Goal: Check status: Check status

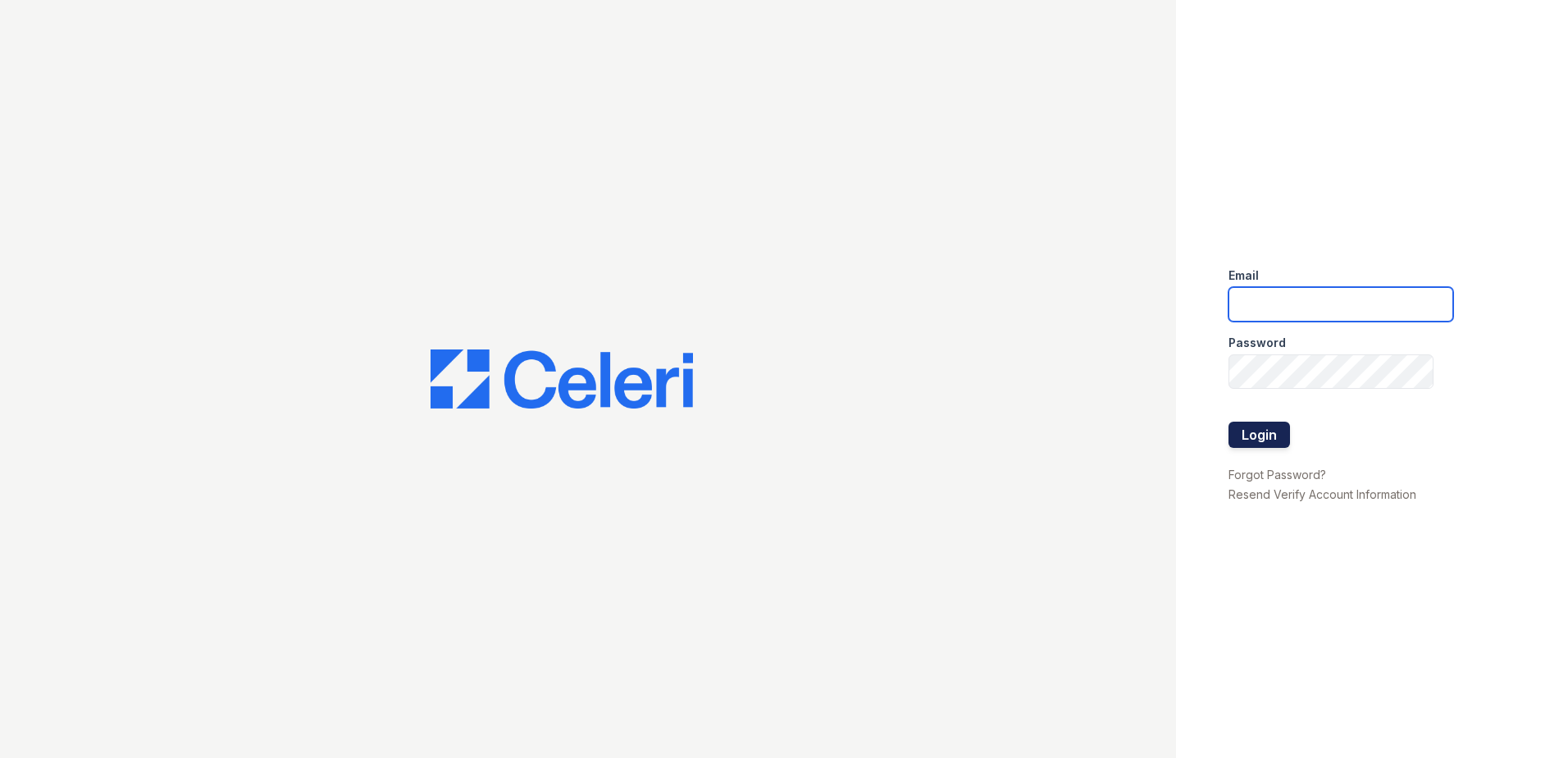
type input "jgeronimo@trinity-pm.com"
click at [1276, 427] on button "Login" at bounding box center [1259, 435] width 62 height 26
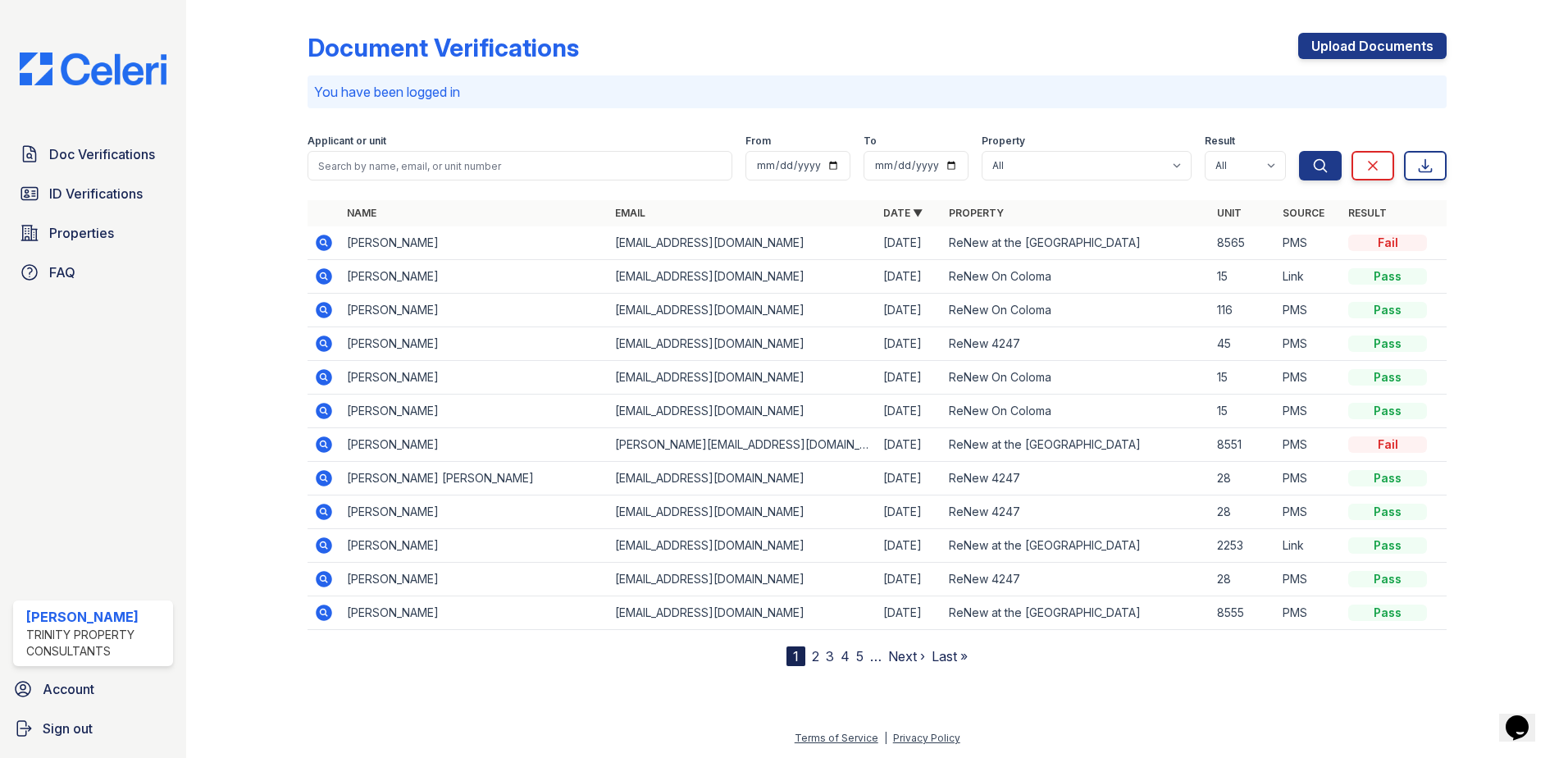
click at [322, 279] on icon at bounding box center [324, 276] width 17 height 17
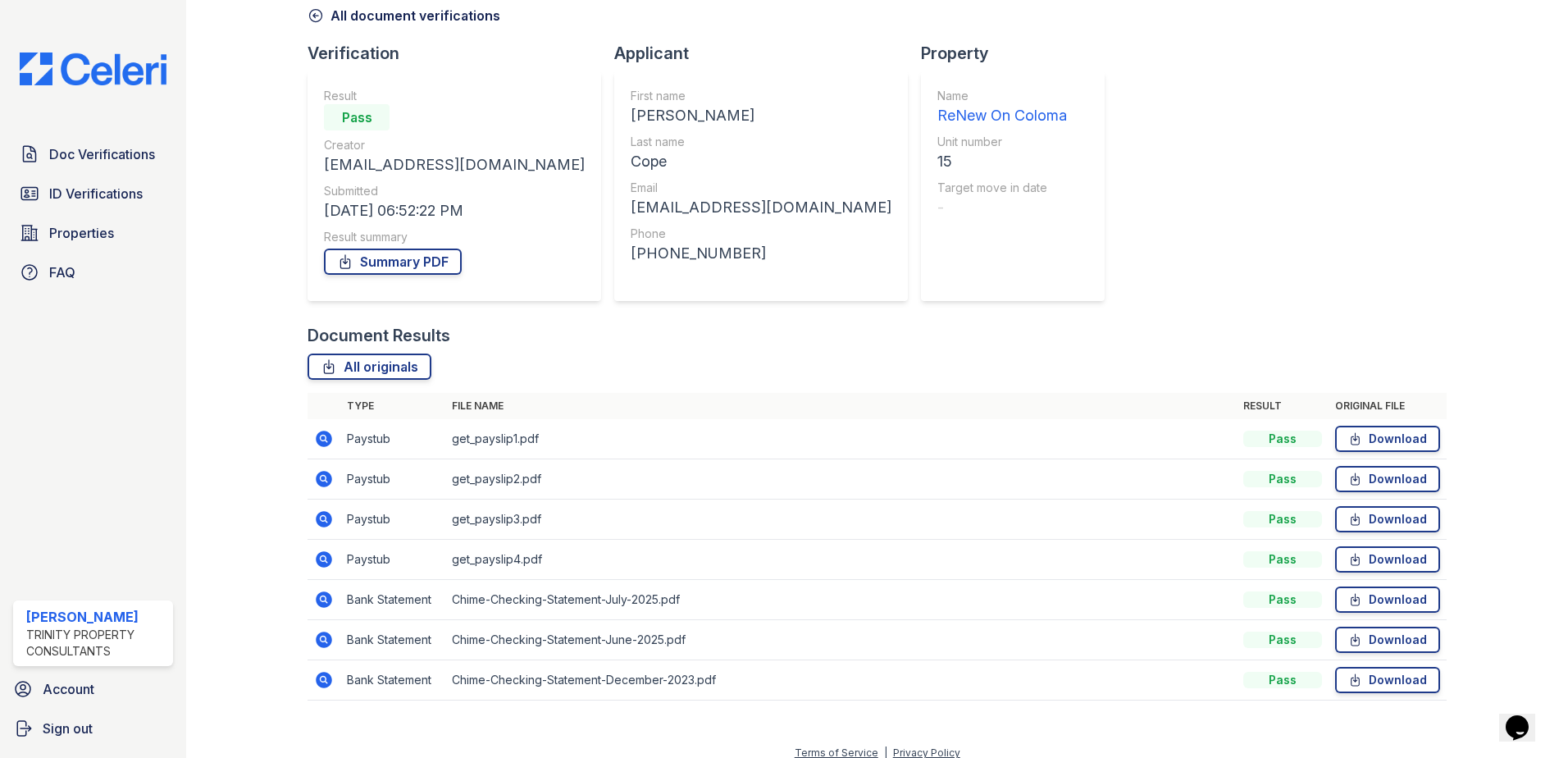
scroll to position [94, 0]
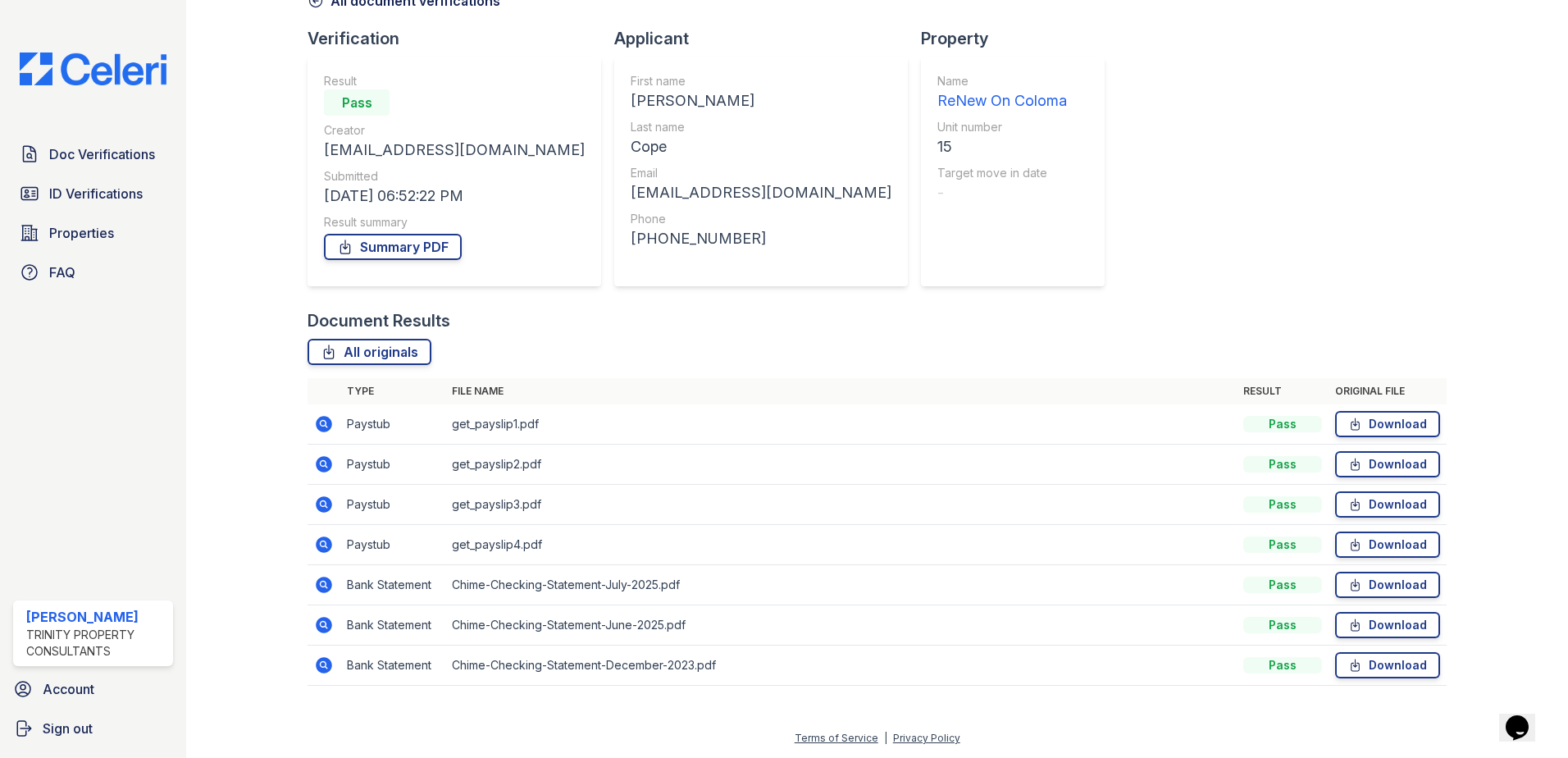
click at [323, 424] on icon at bounding box center [322, 423] width 4 height 4
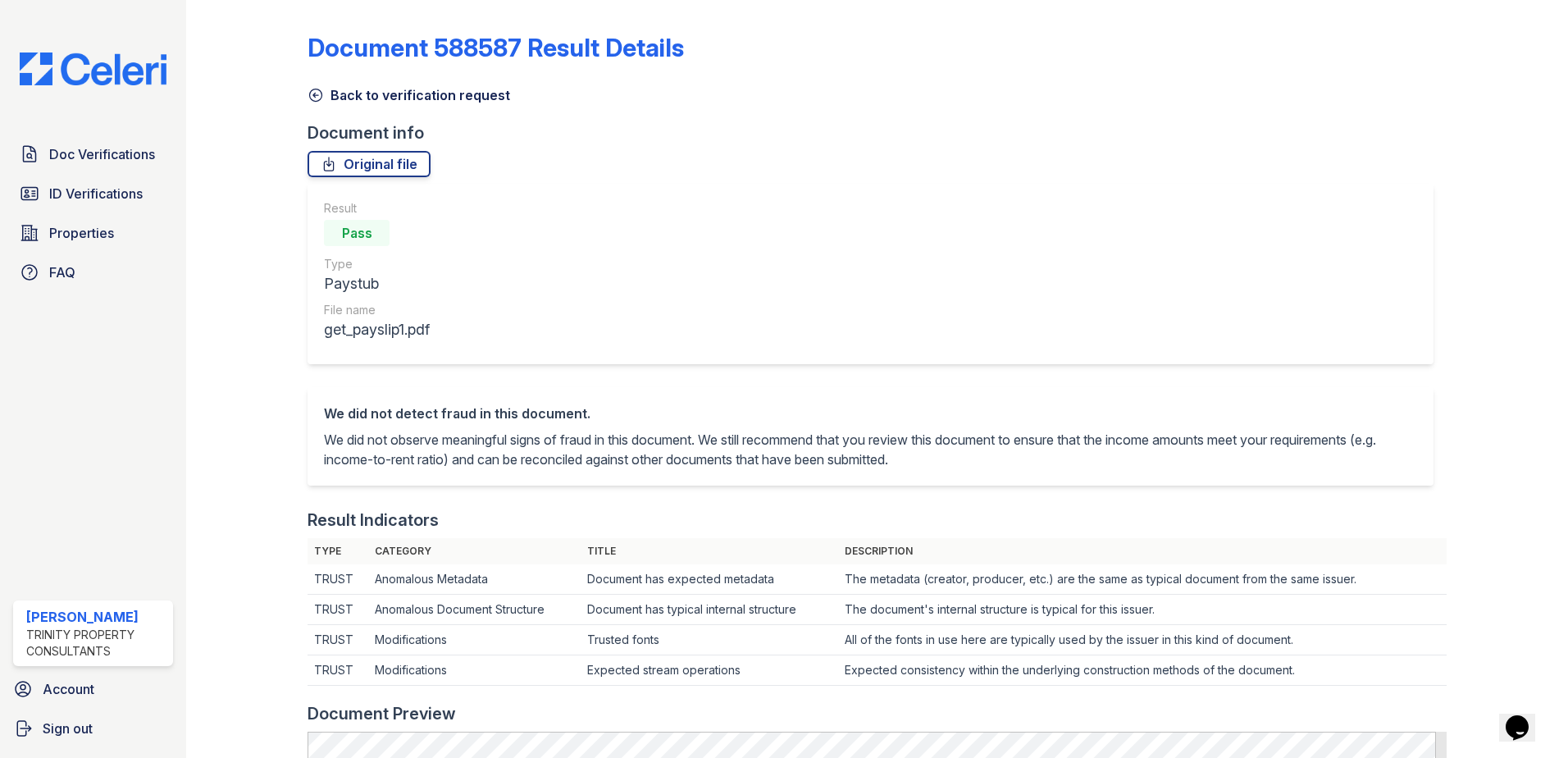
click at [312, 97] on icon at bounding box center [316, 95] width 17 height 17
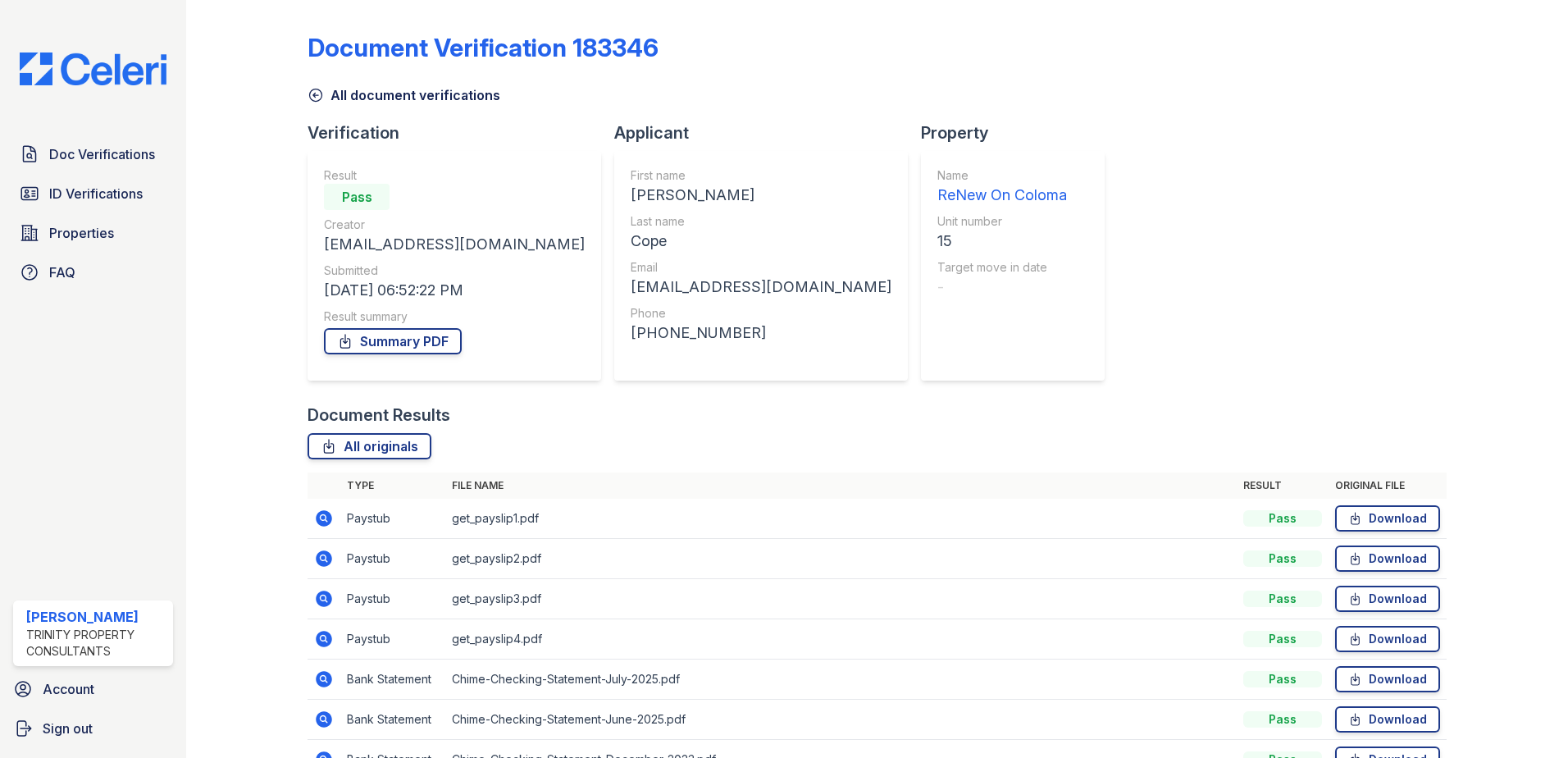
click at [324, 515] on icon at bounding box center [324, 518] width 19 height 19
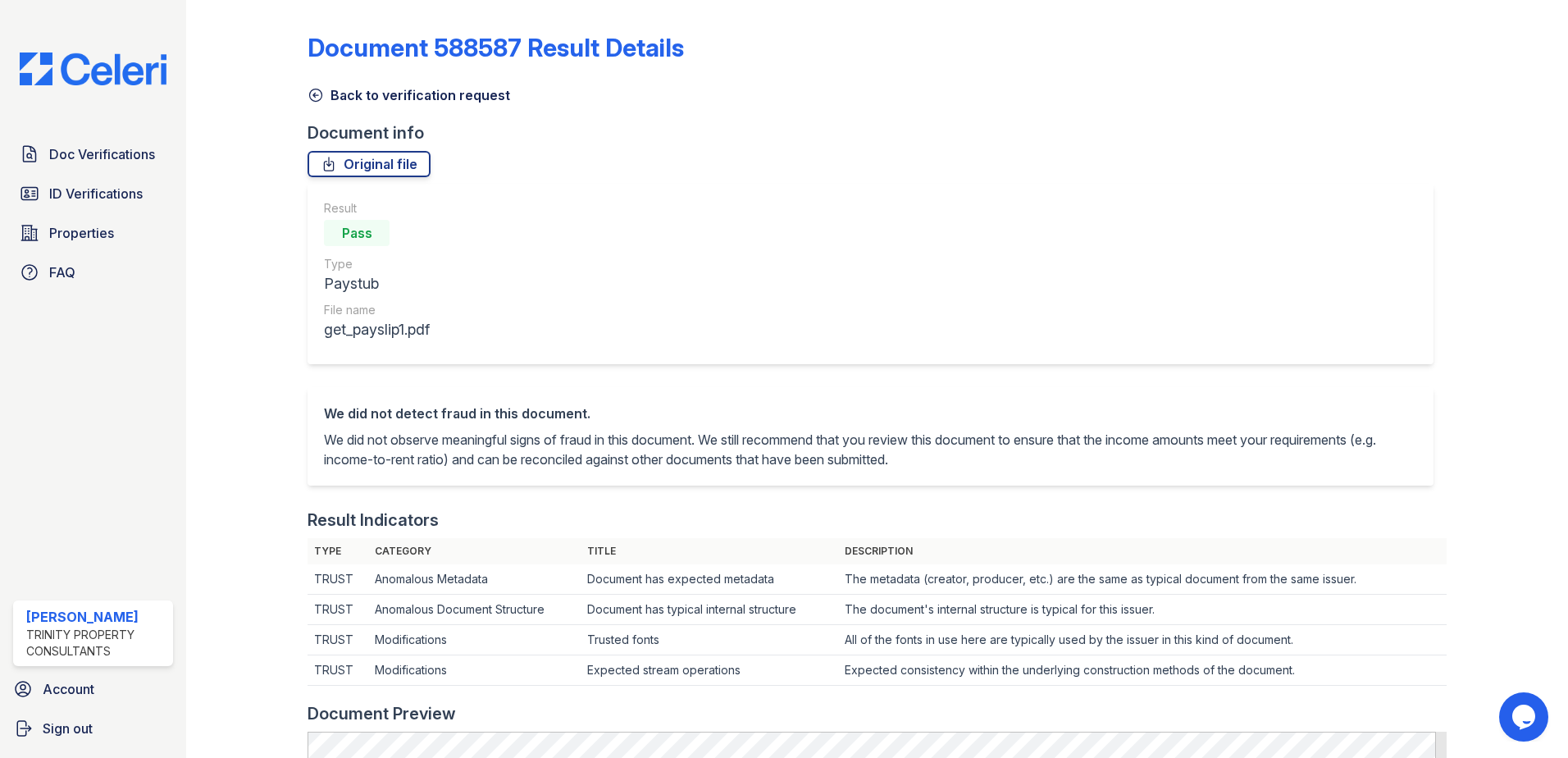
click at [314, 96] on icon at bounding box center [316, 95] width 17 height 17
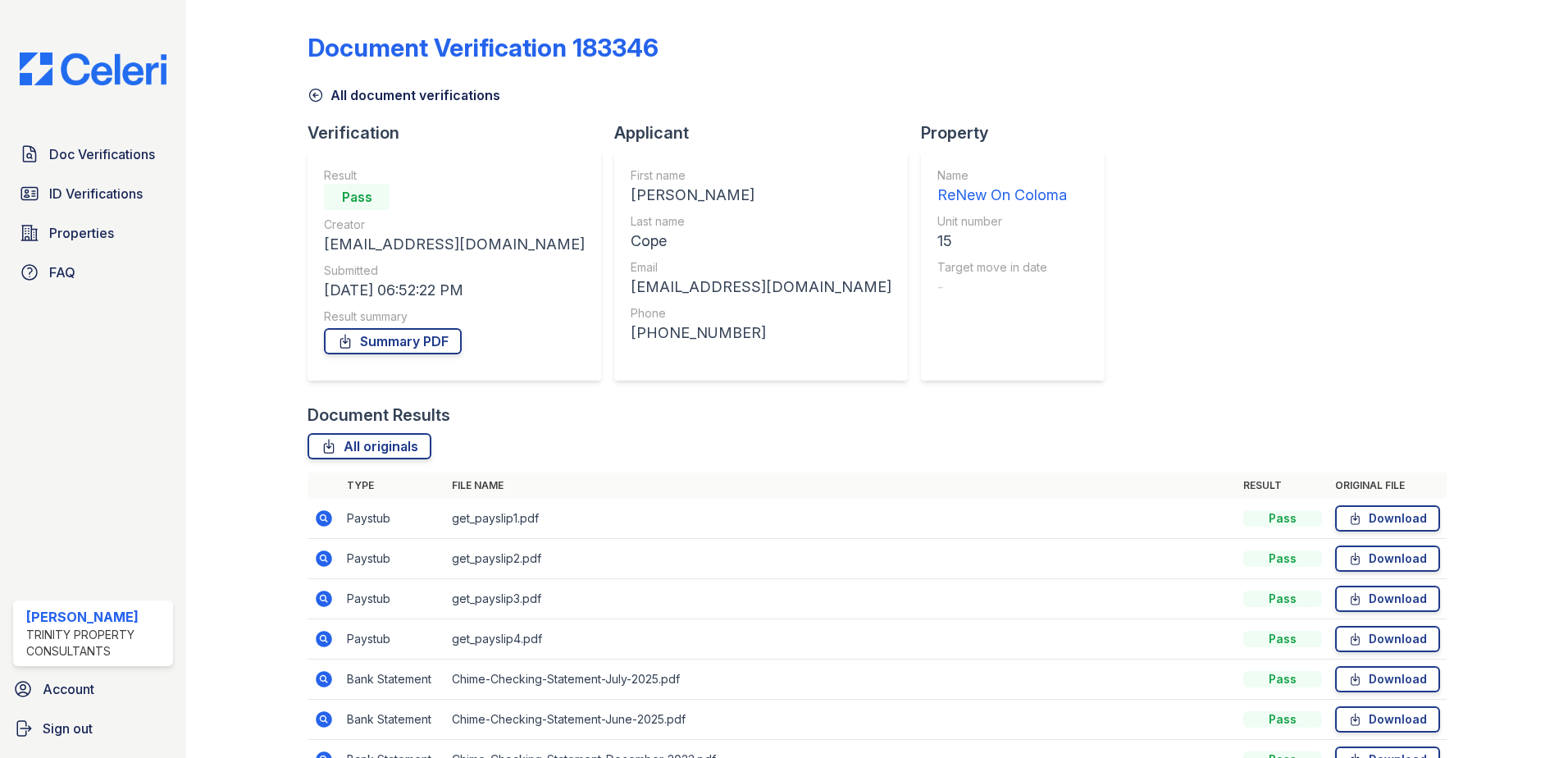
click at [322, 554] on icon at bounding box center [324, 559] width 19 height 19
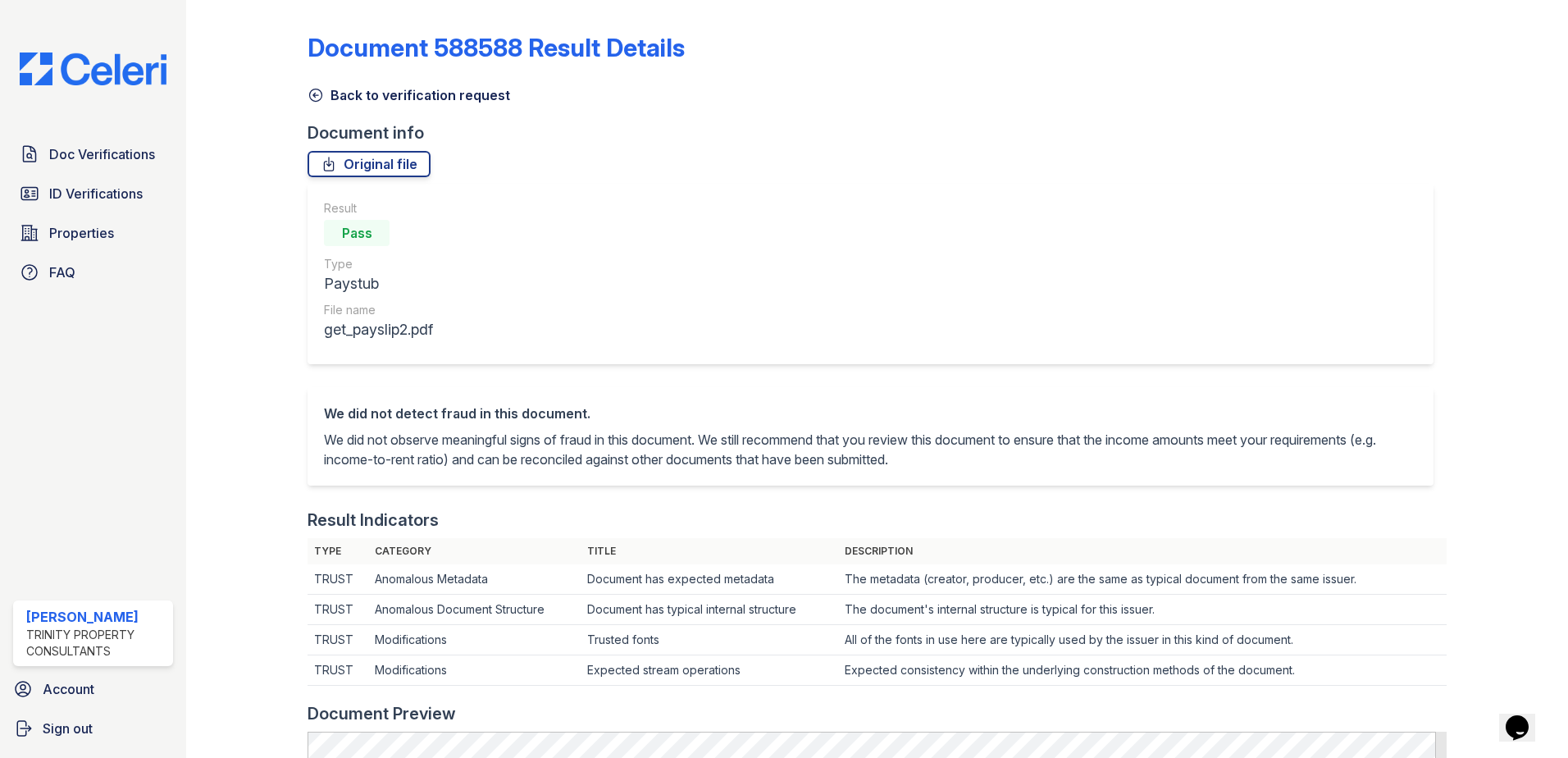
click at [310, 95] on icon at bounding box center [316, 95] width 12 height 12
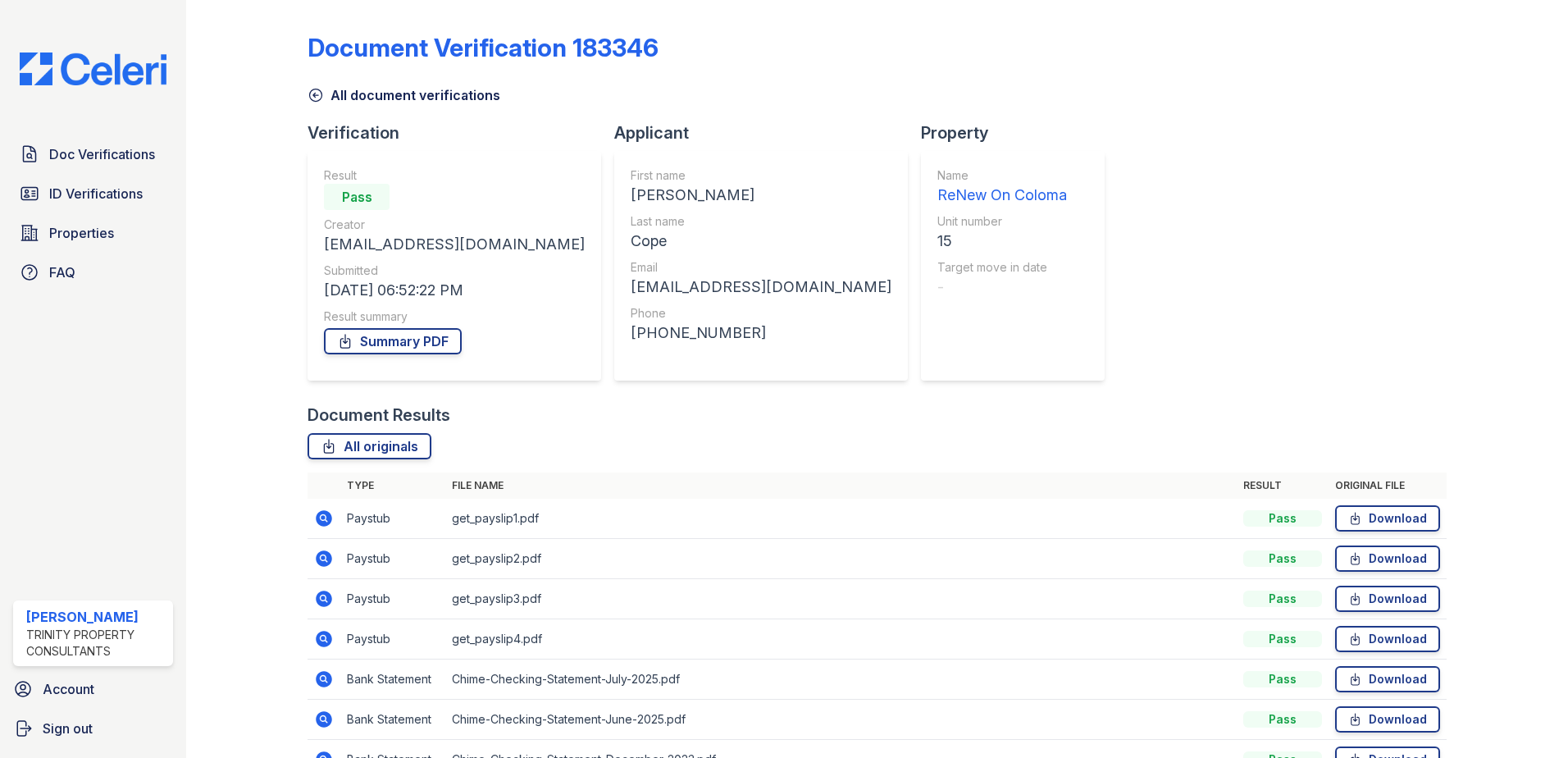
click at [322, 599] on icon at bounding box center [322, 597] width 4 height 4
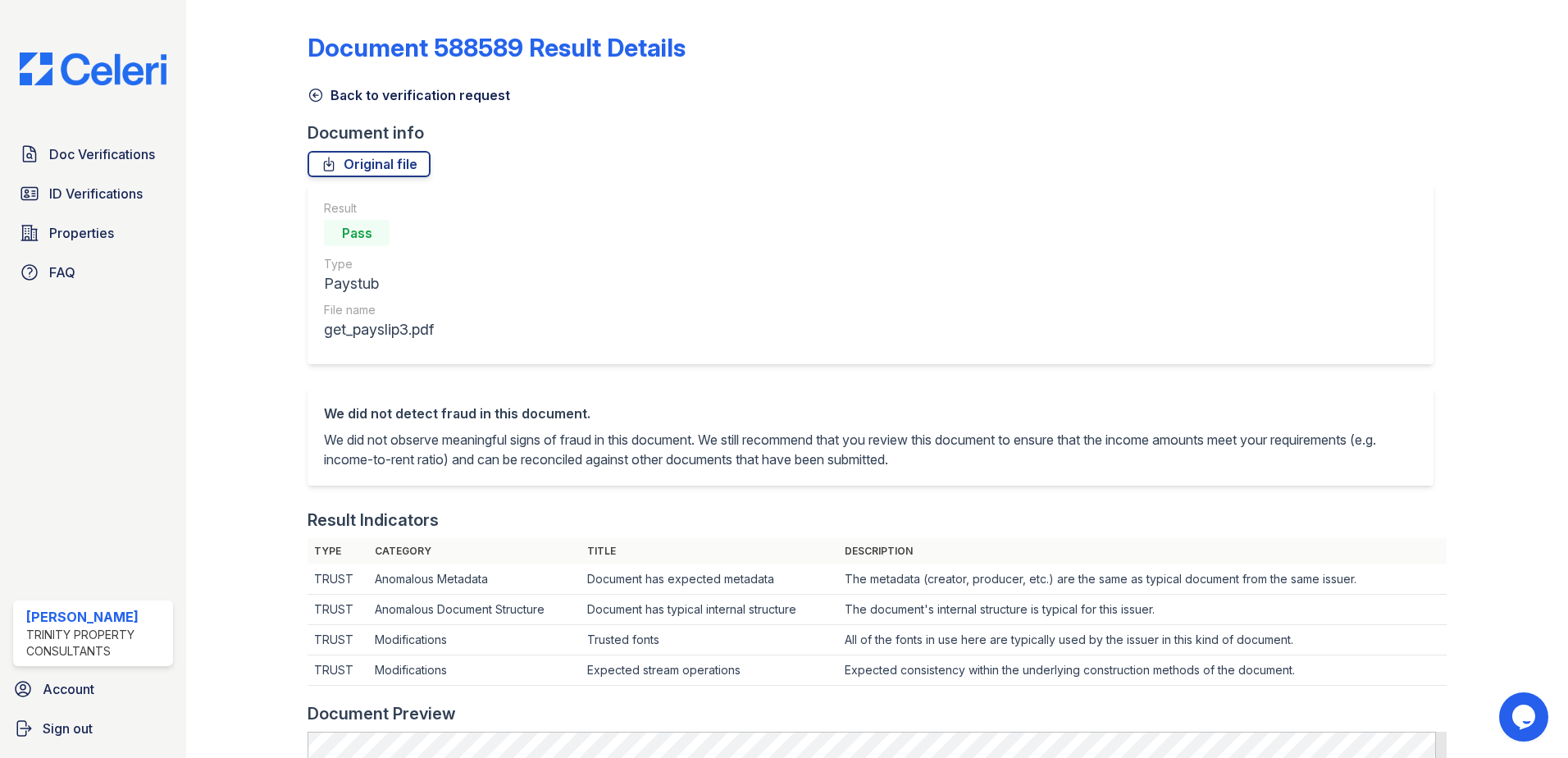
click at [312, 97] on icon at bounding box center [316, 95] width 17 height 17
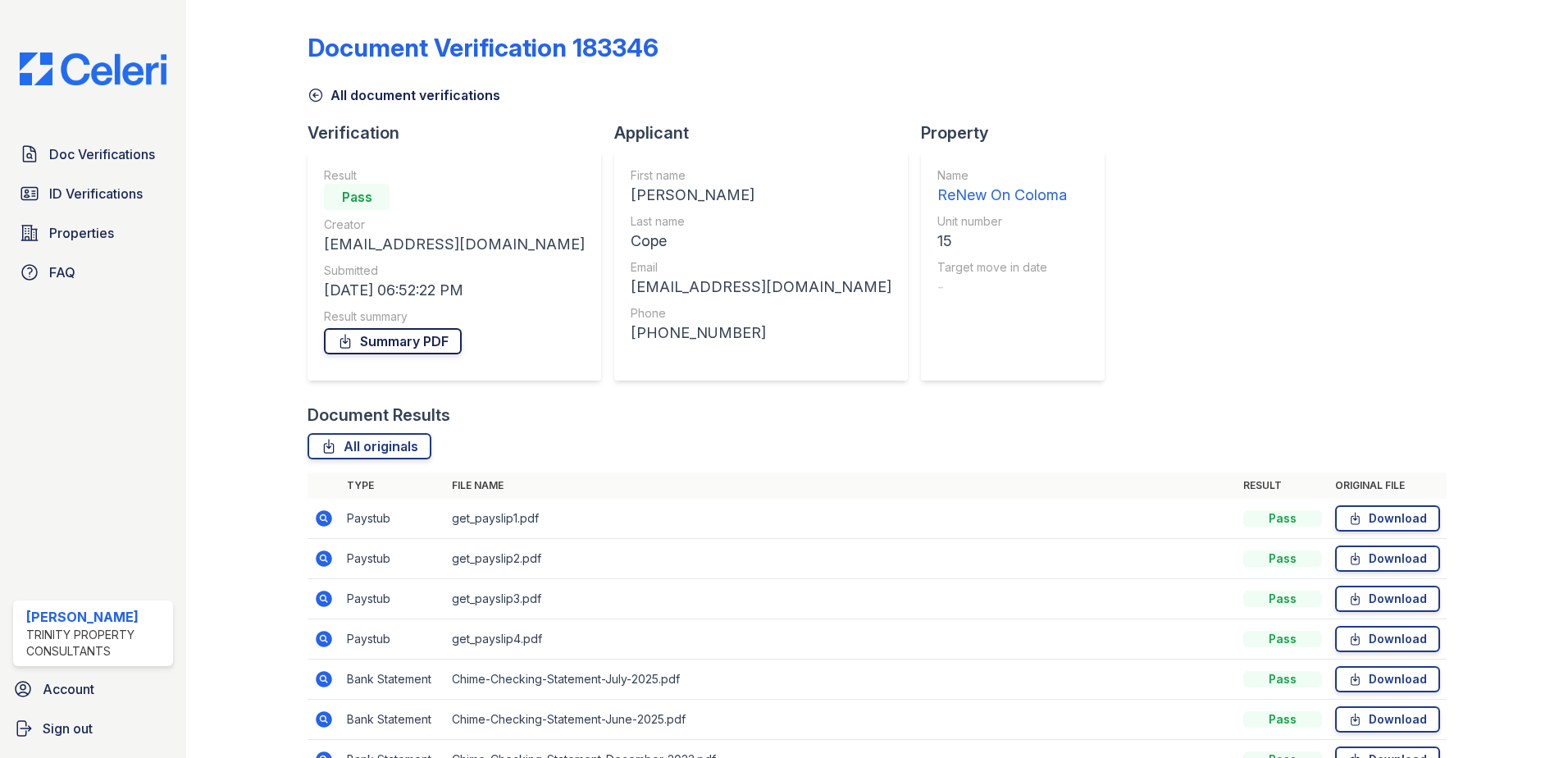
click at [399, 342] on link "Summary PDF" at bounding box center [393, 341] width 138 height 26
click at [1308, 185] on div "Document Verification 183346 All document verifications Verification Result Pas…" at bounding box center [877, 401] width 1139 height 790
click at [305, 93] on div at bounding box center [260, 401] width 95 height 790
click at [310, 93] on icon at bounding box center [316, 95] width 17 height 17
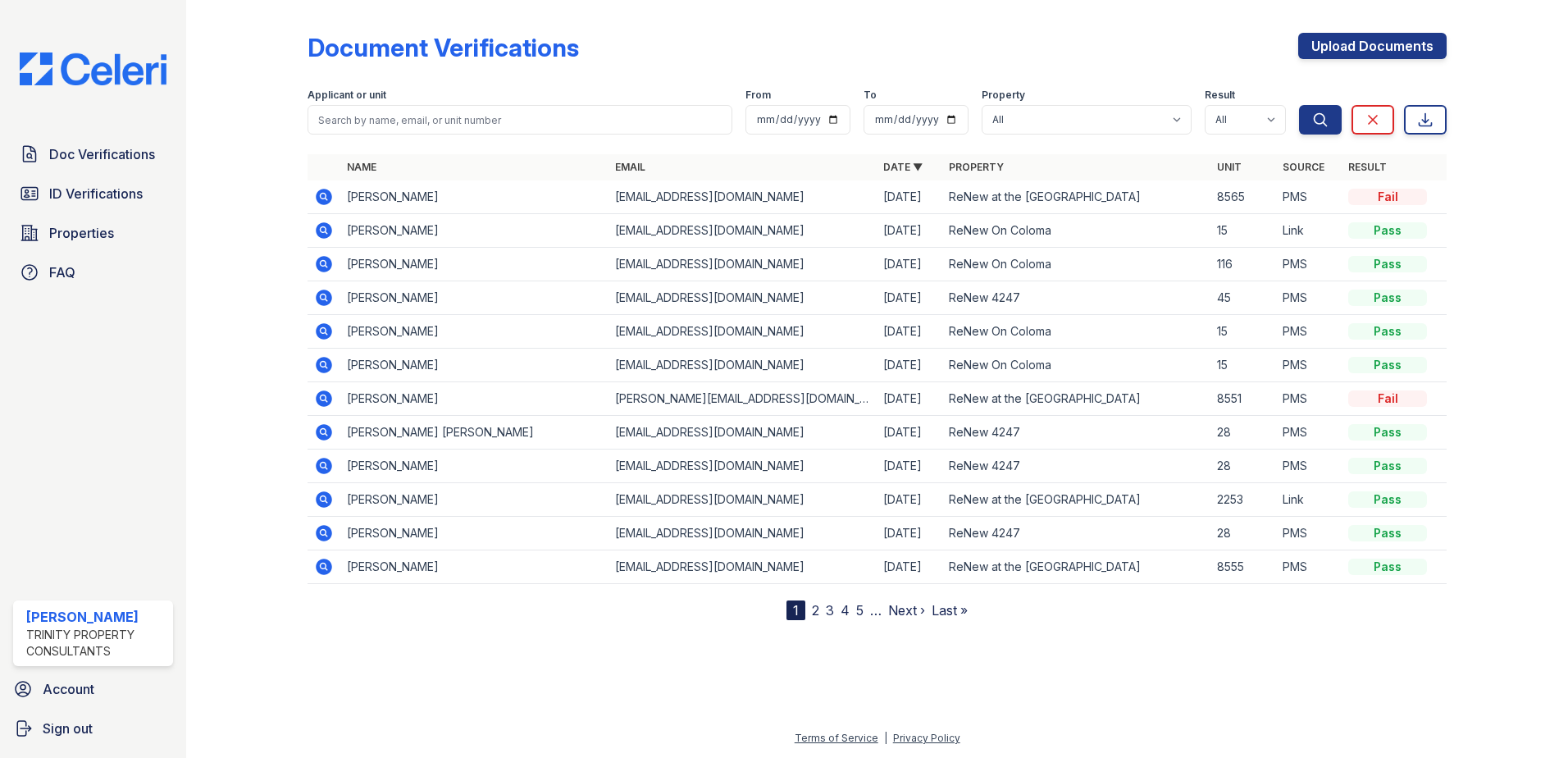
click at [321, 365] on icon at bounding box center [322, 364] width 4 height 4
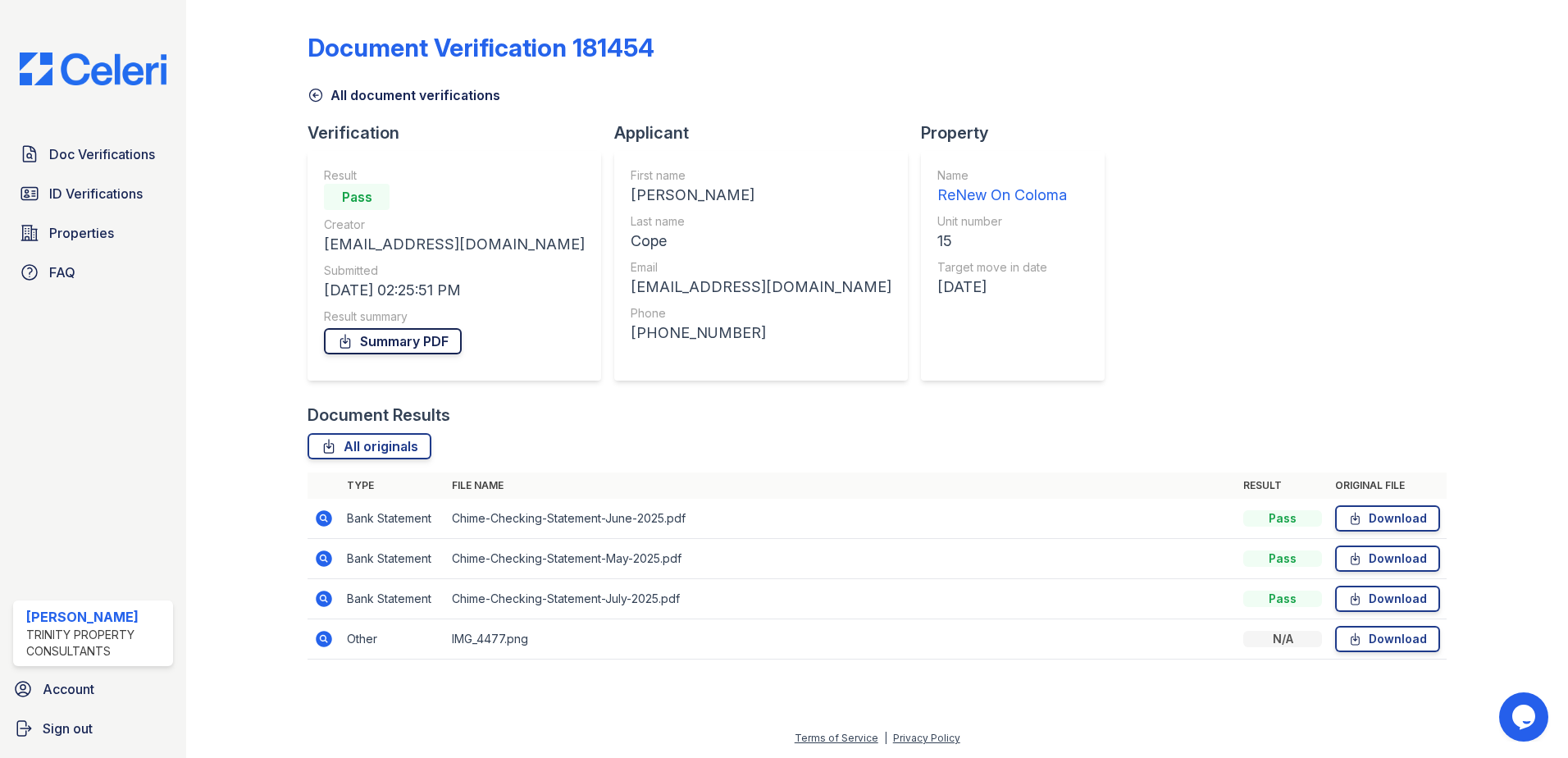
click at [356, 351] on link "Summary PDF" at bounding box center [393, 341] width 138 height 26
click at [326, 642] on icon at bounding box center [324, 639] width 17 height 17
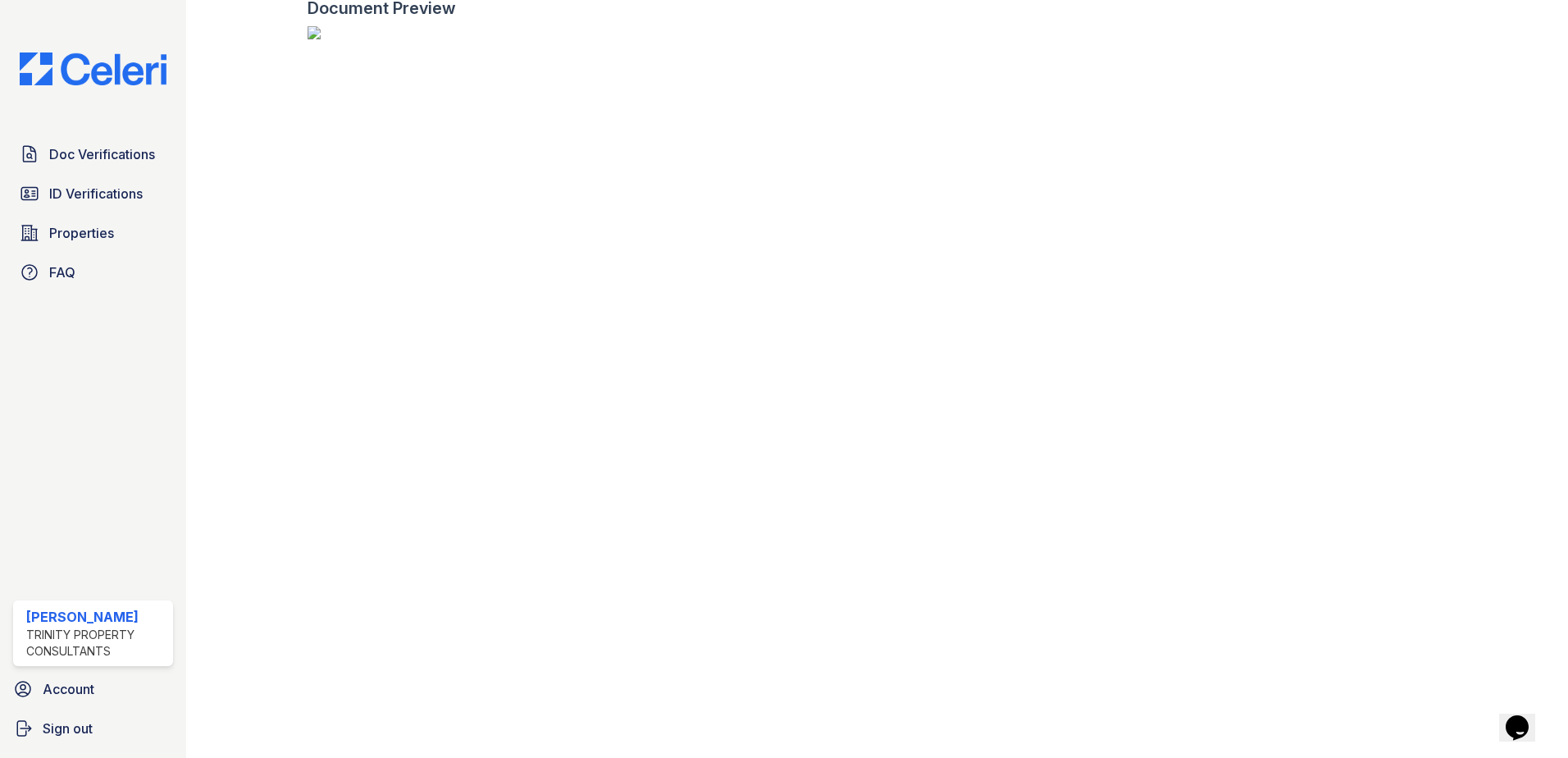
scroll to position [82, 0]
click at [161, 180] on link "ID Verifications" at bounding box center [93, 193] width 160 height 33
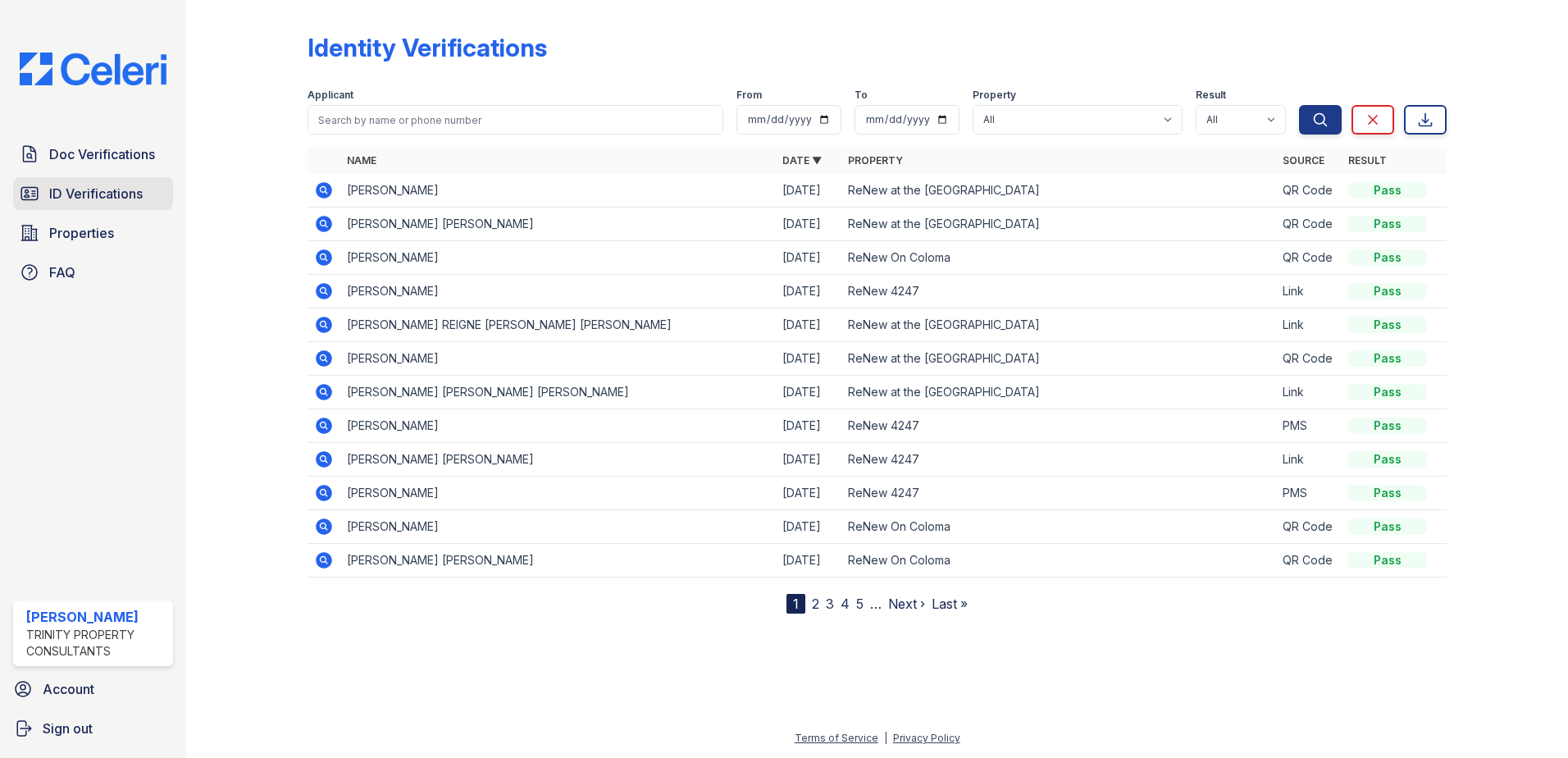
click at [61, 188] on span "ID Verifications" at bounding box center [96, 193] width 94 height 19
click at [121, 197] on span "ID Verifications" at bounding box center [96, 193] width 94 height 19
click at [90, 183] on link "ID Verifications" at bounding box center [93, 193] width 160 height 33
click at [65, 228] on span "Properties" at bounding box center [81, 233] width 64 height 19
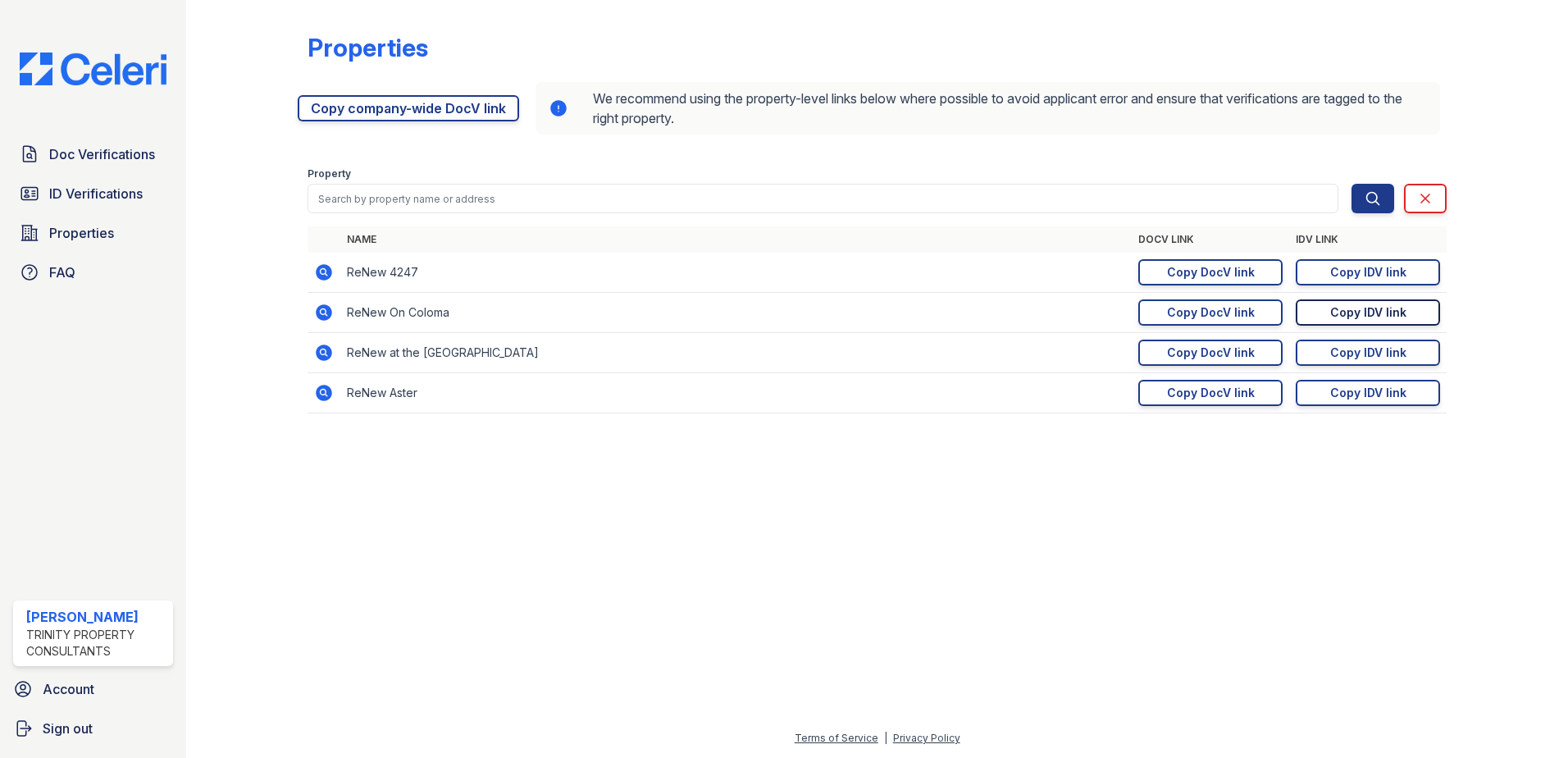
click at [1348, 311] on div "Copy IDV link" at bounding box center [1369, 312] width 76 height 17
click at [160, 181] on link "ID Verifications" at bounding box center [93, 193] width 160 height 33
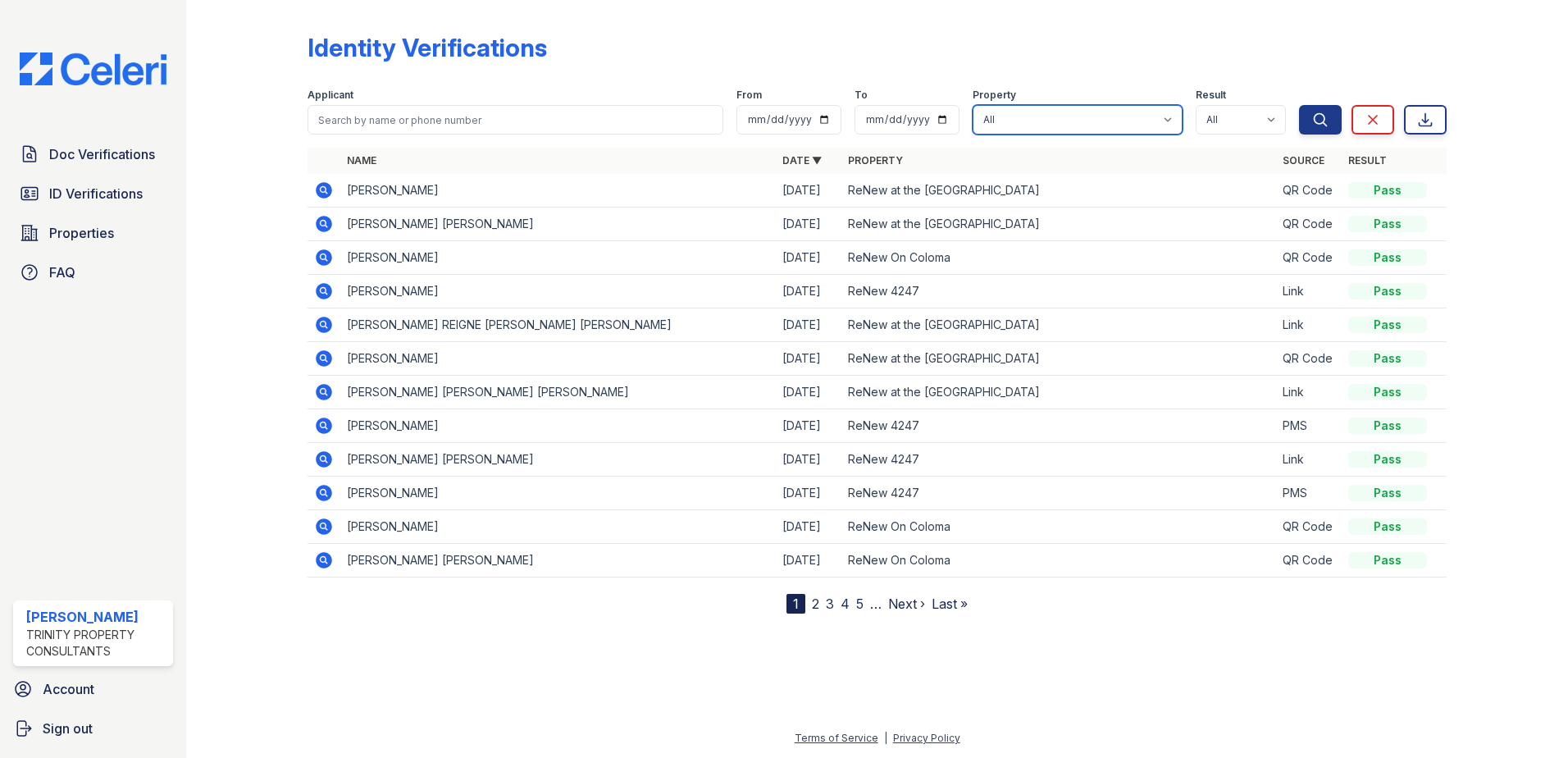
click at [1031, 128] on select "All ReNew 4247 ReNew Aster ReNew at the Delta ReNew On Coloma" at bounding box center [1077, 119] width 210 height 29
select select "34"
click at [975, 105] on select "All ReNew 4247 ReNew Aster ReNew at the Delta ReNew On Coloma" at bounding box center [1077, 119] width 210 height 29
click at [1308, 124] on button "Search" at bounding box center [1320, 119] width 42 height 29
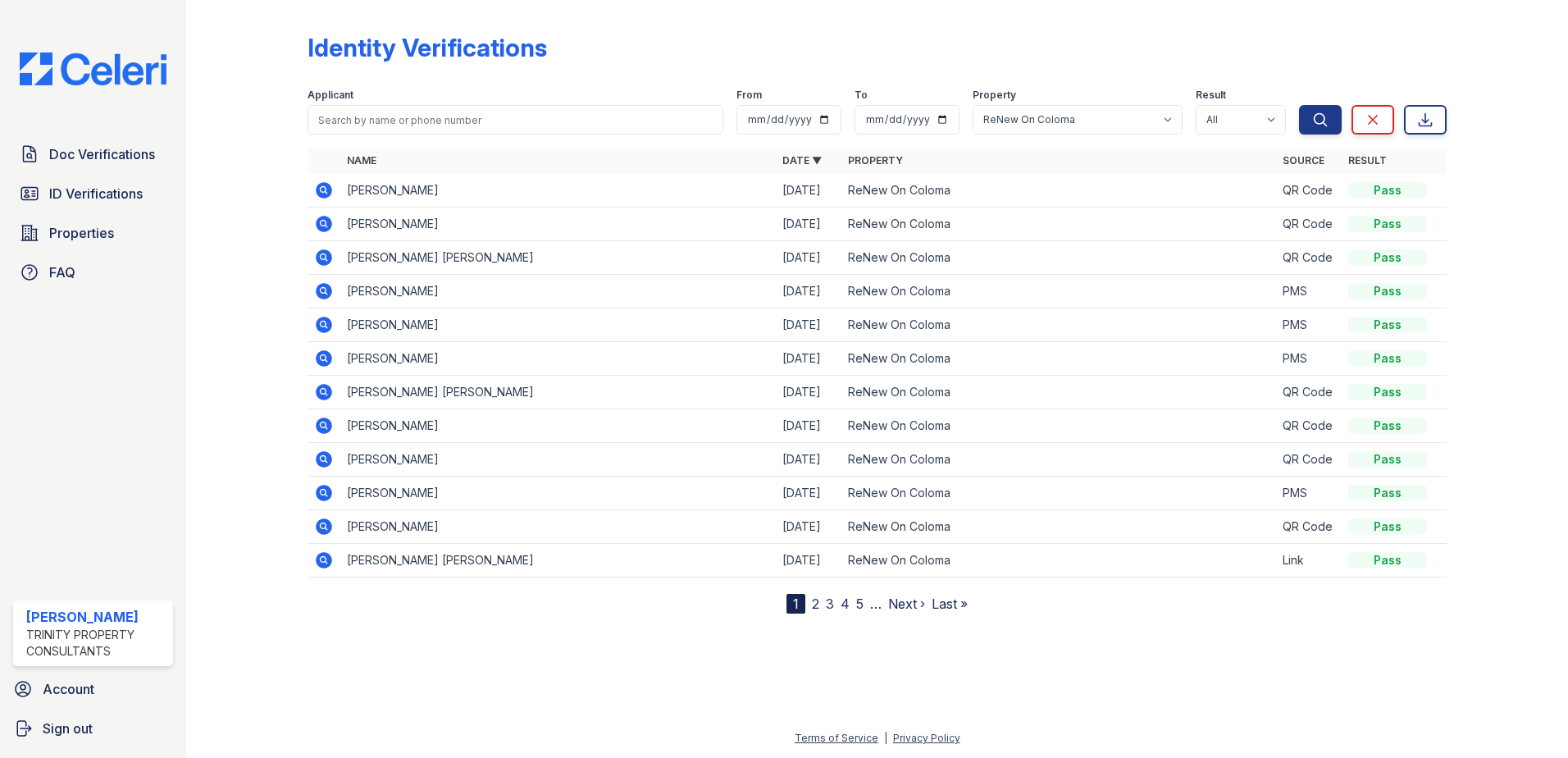
click at [328, 292] on icon at bounding box center [324, 291] width 17 height 17
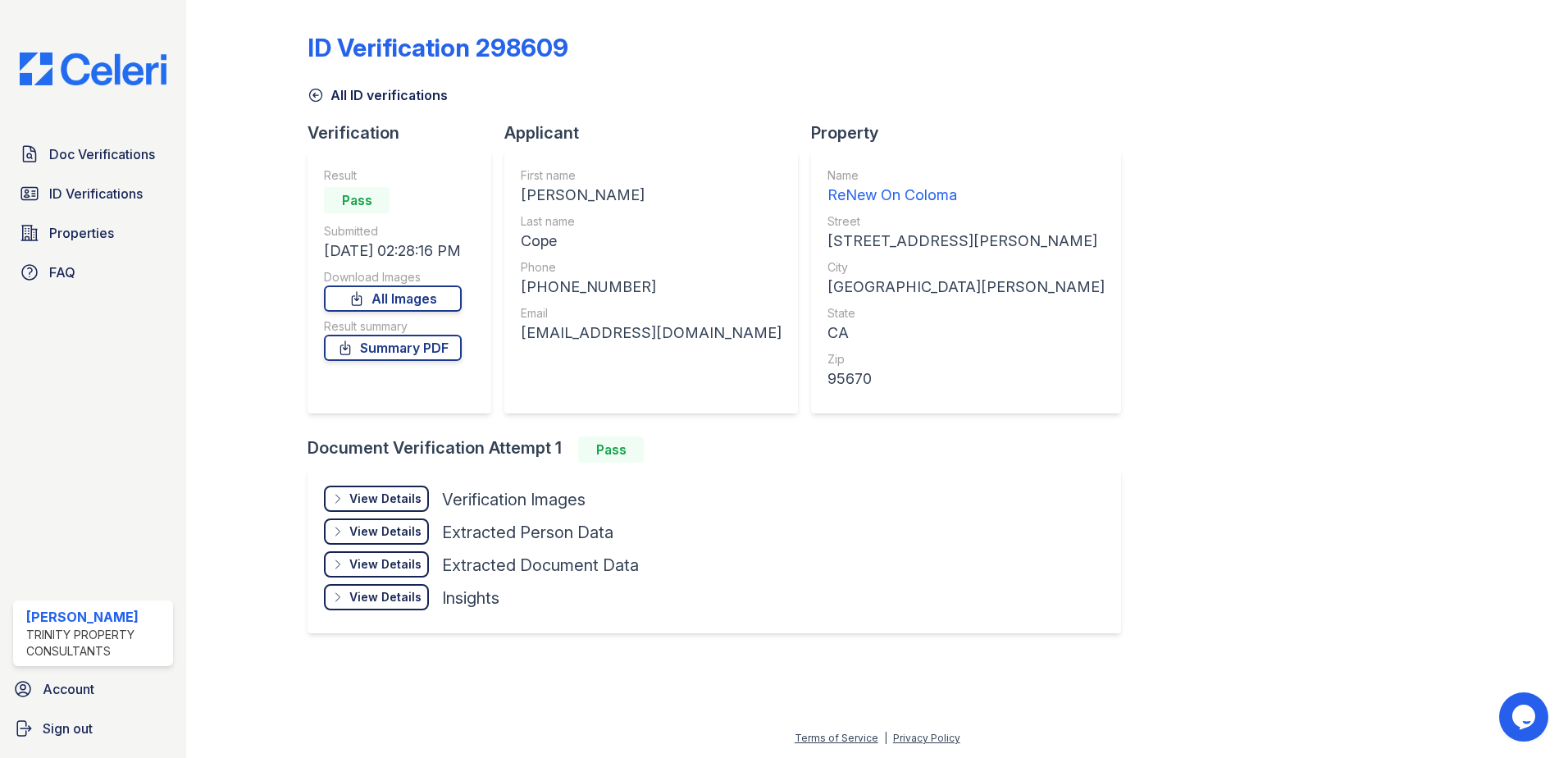
click at [397, 499] on div "View Details" at bounding box center [386, 499] width 72 height 17
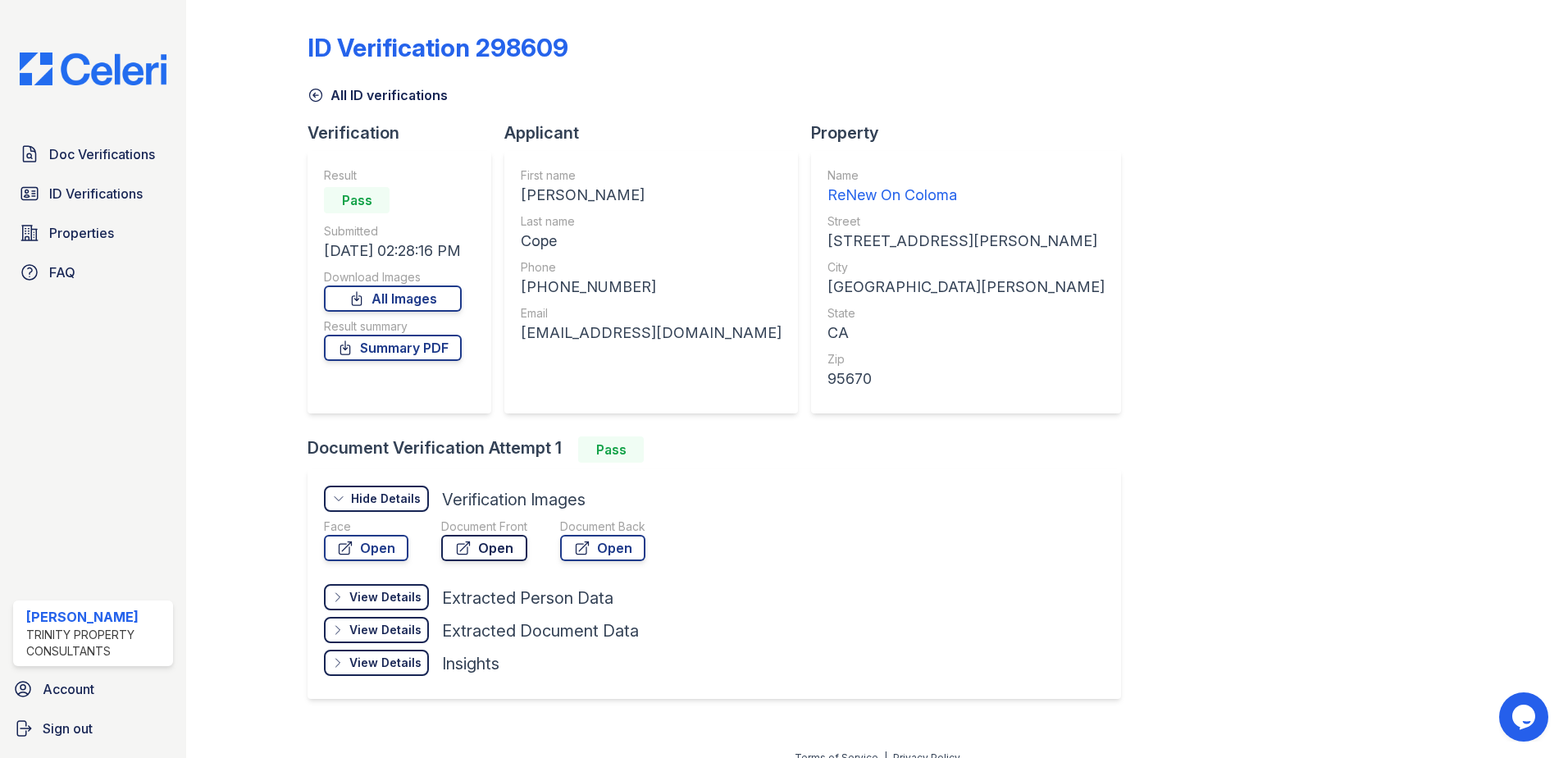
click at [494, 548] on link "Open" at bounding box center [484, 548] width 86 height 26
click at [424, 350] on link "Summary PDF" at bounding box center [393, 348] width 138 height 26
click at [131, 185] on span "ID Verifications" at bounding box center [96, 193] width 94 height 19
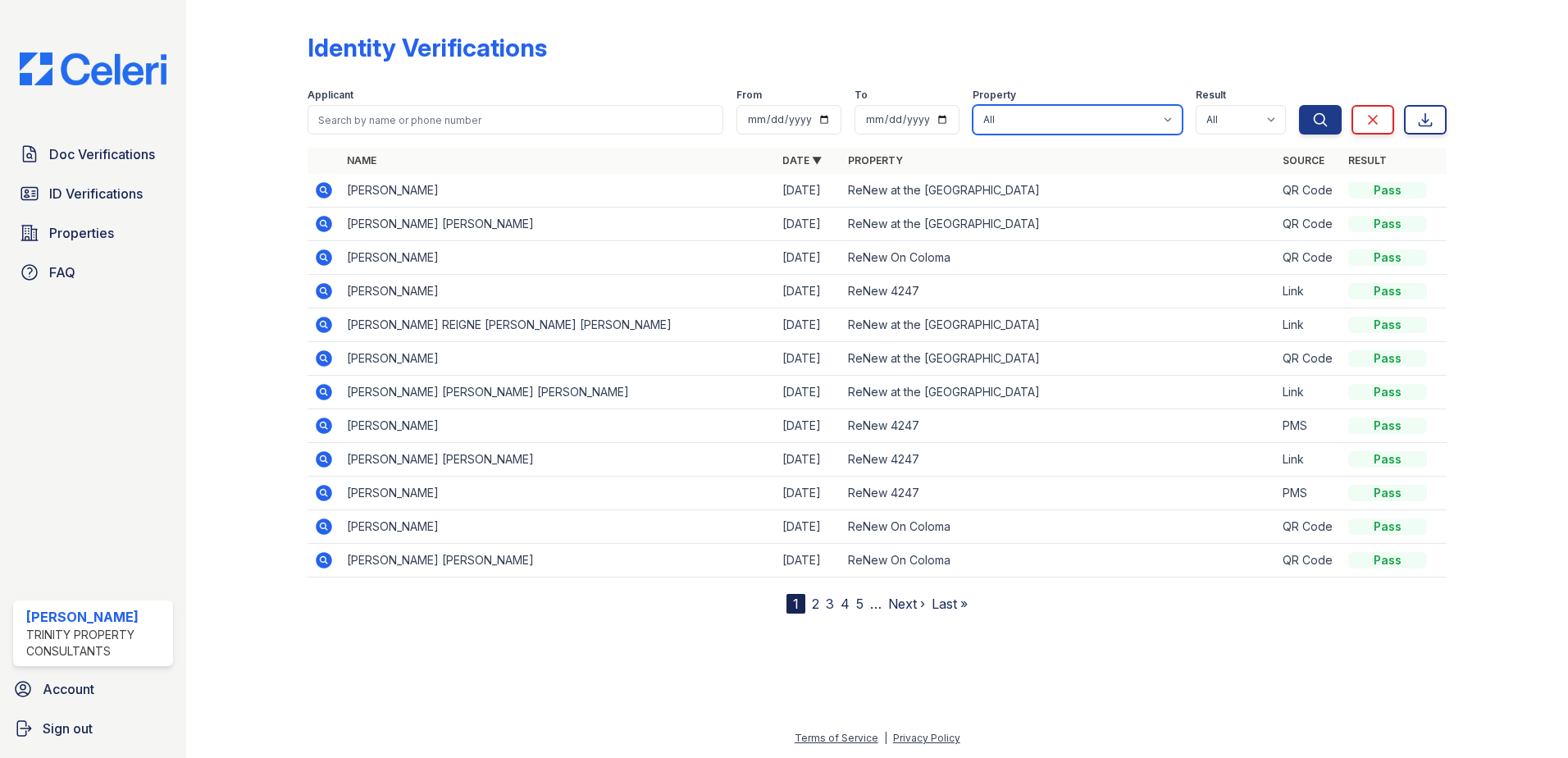
click at [1076, 117] on select "All ReNew 4247 ReNew Aster ReNew at the Delta ReNew On Coloma" at bounding box center [1077, 119] width 210 height 29
select select "34"
click at [975, 105] on select "All ReNew 4247 ReNew Aster ReNew at the Delta ReNew On Coloma" at bounding box center [1077, 119] width 210 height 29
click at [1332, 109] on button "Search" at bounding box center [1320, 119] width 42 height 29
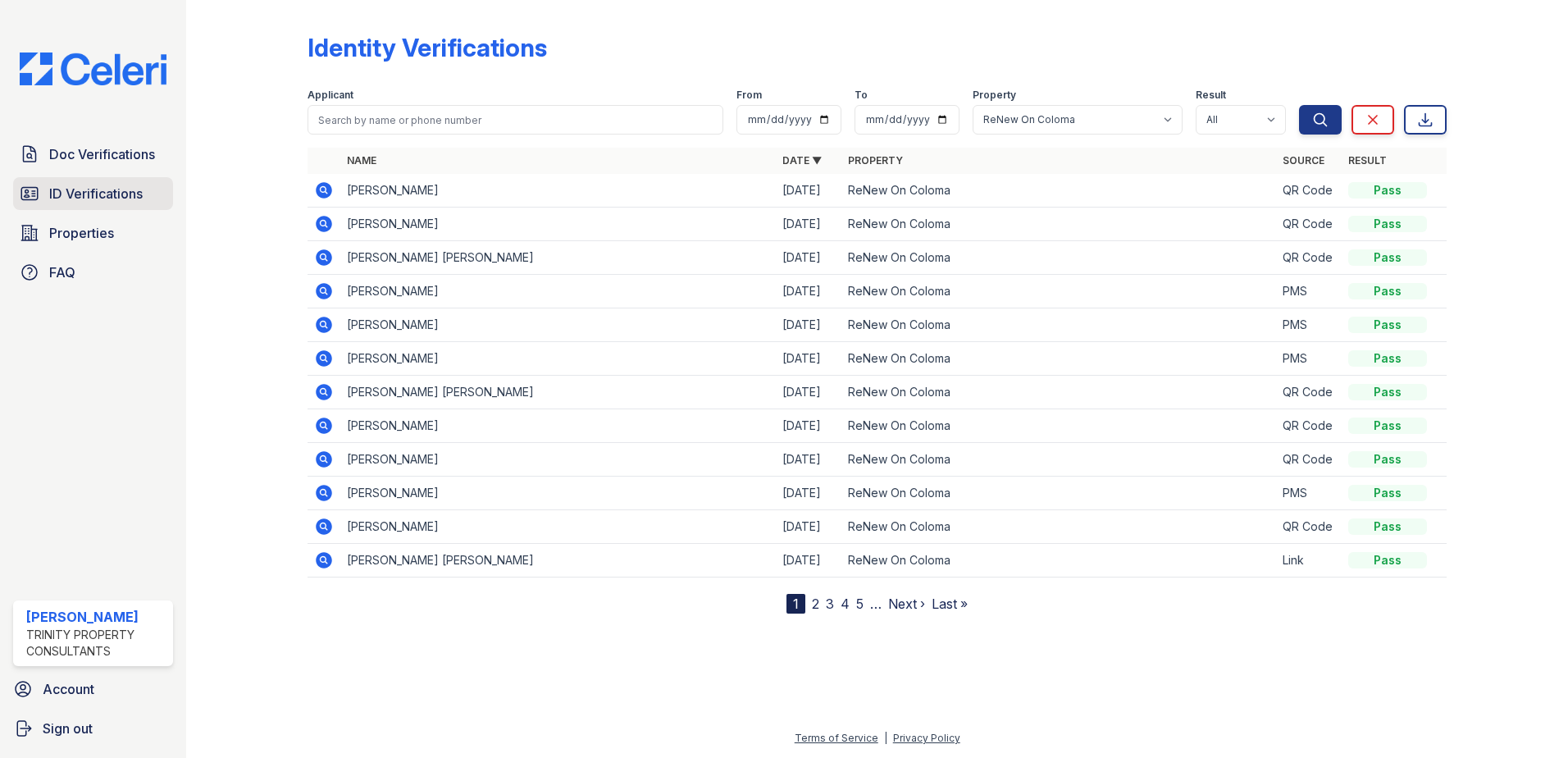
click at [126, 191] on span "ID Verifications" at bounding box center [96, 193] width 94 height 19
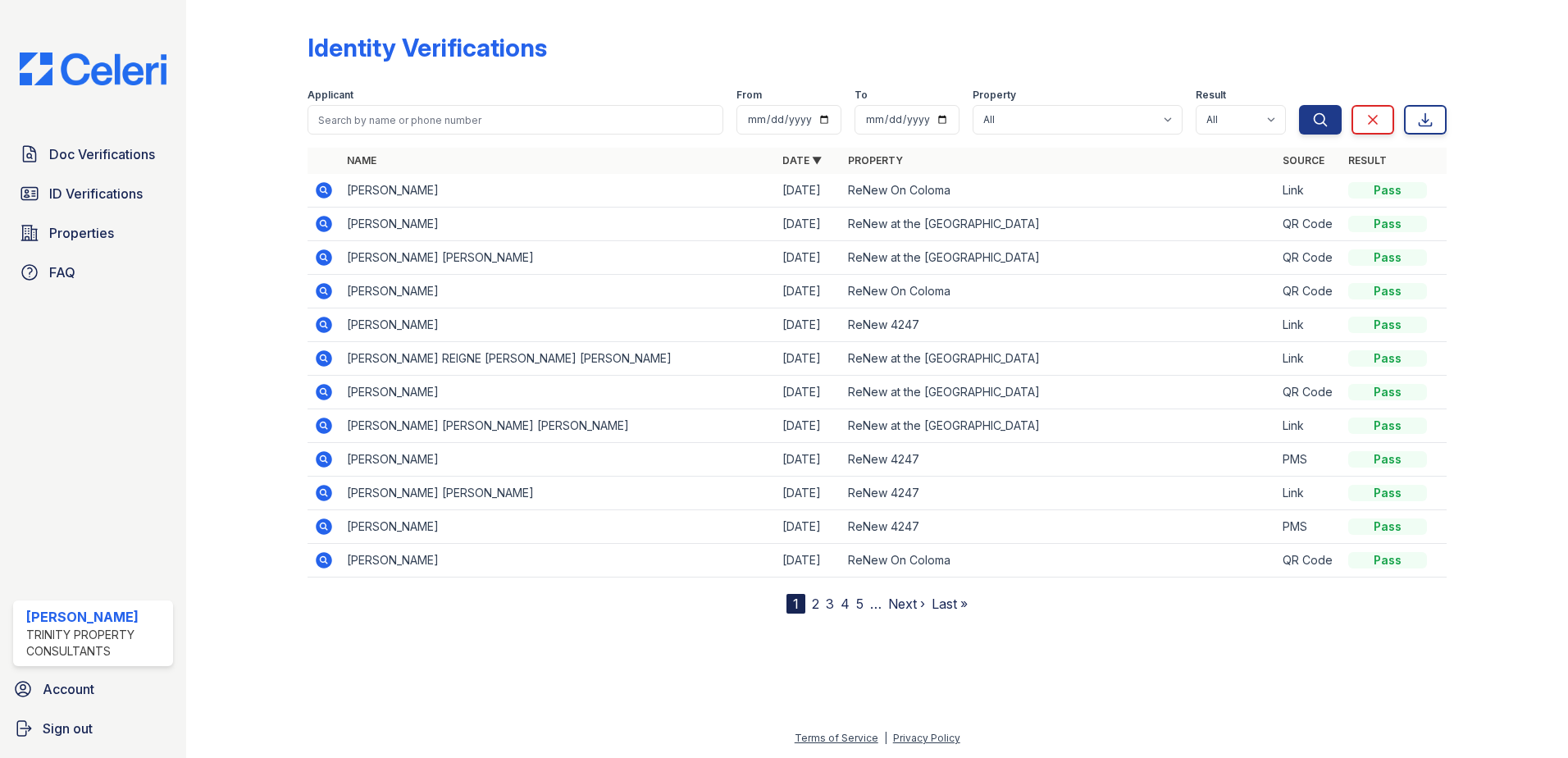
click at [319, 186] on icon at bounding box center [324, 190] width 17 height 17
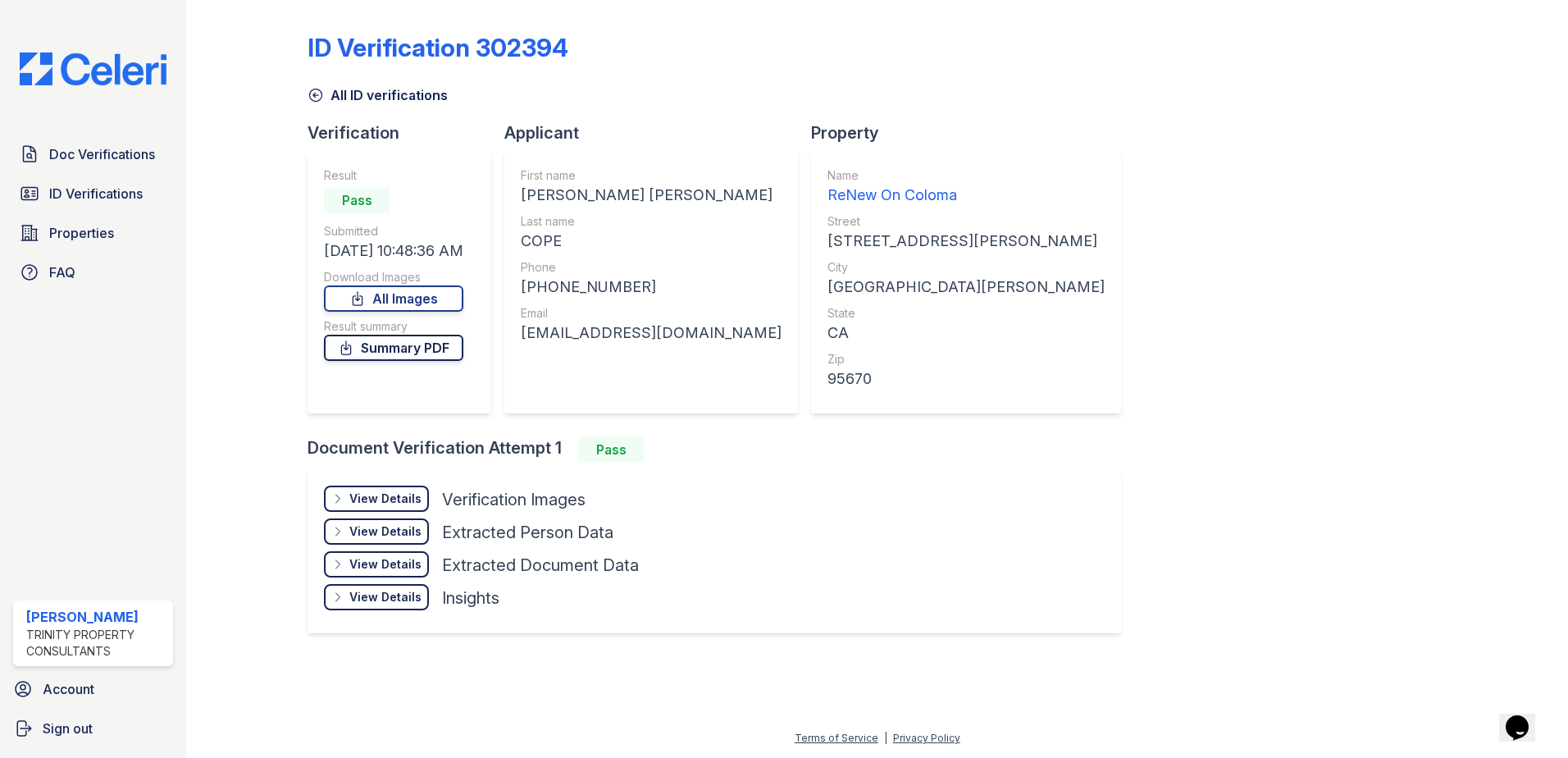
click at [389, 336] on link "Summary PDF" at bounding box center [394, 348] width 139 height 26
click at [416, 496] on div "View Details" at bounding box center [386, 499] width 72 height 17
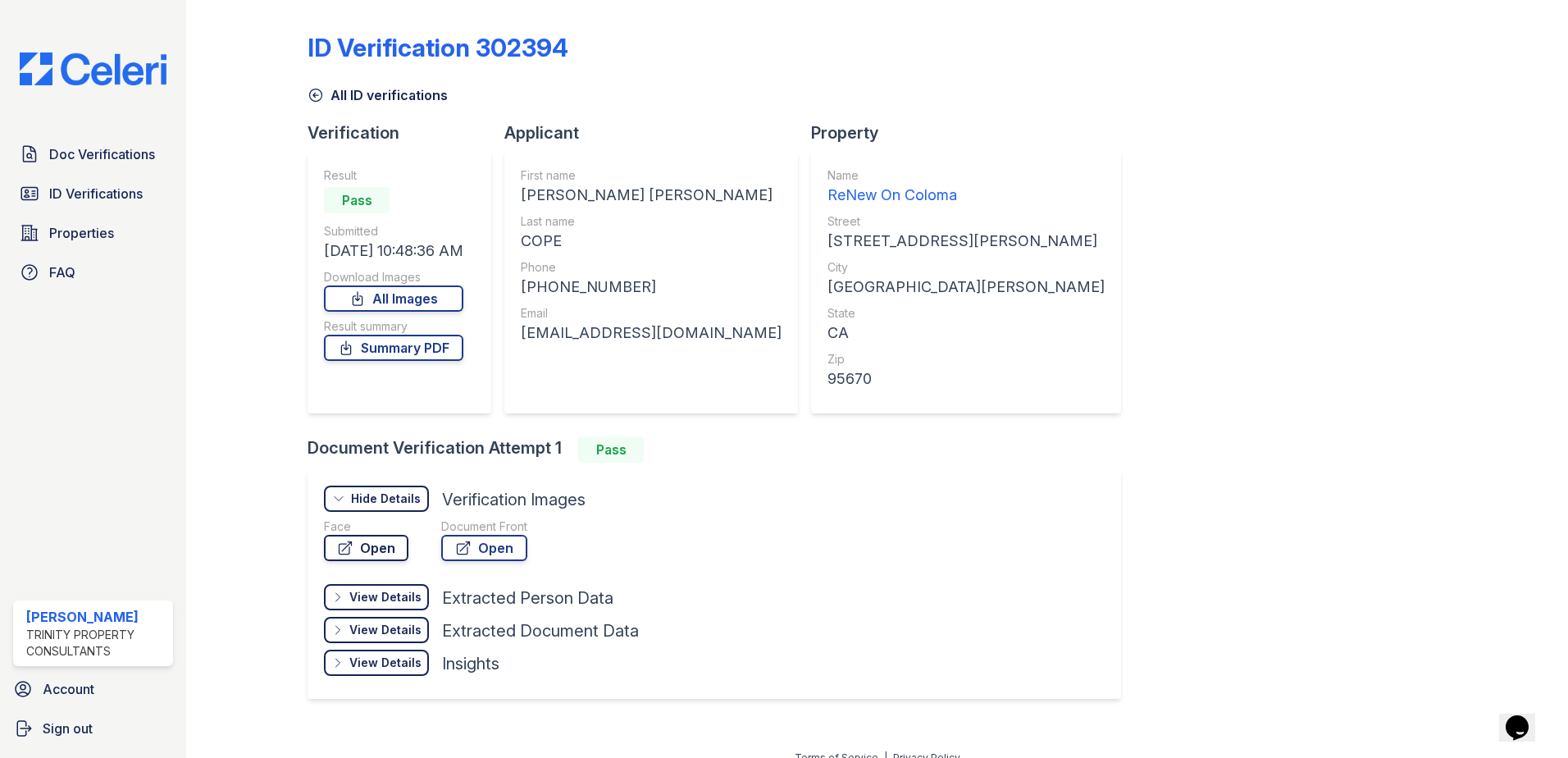
click at [399, 538] on link "Open" at bounding box center [366, 548] width 85 height 26
click at [472, 543] on link "Open" at bounding box center [484, 548] width 86 height 26
click at [75, 153] on span "Doc Verifications" at bounding box center [102, 154] width 106 height 19
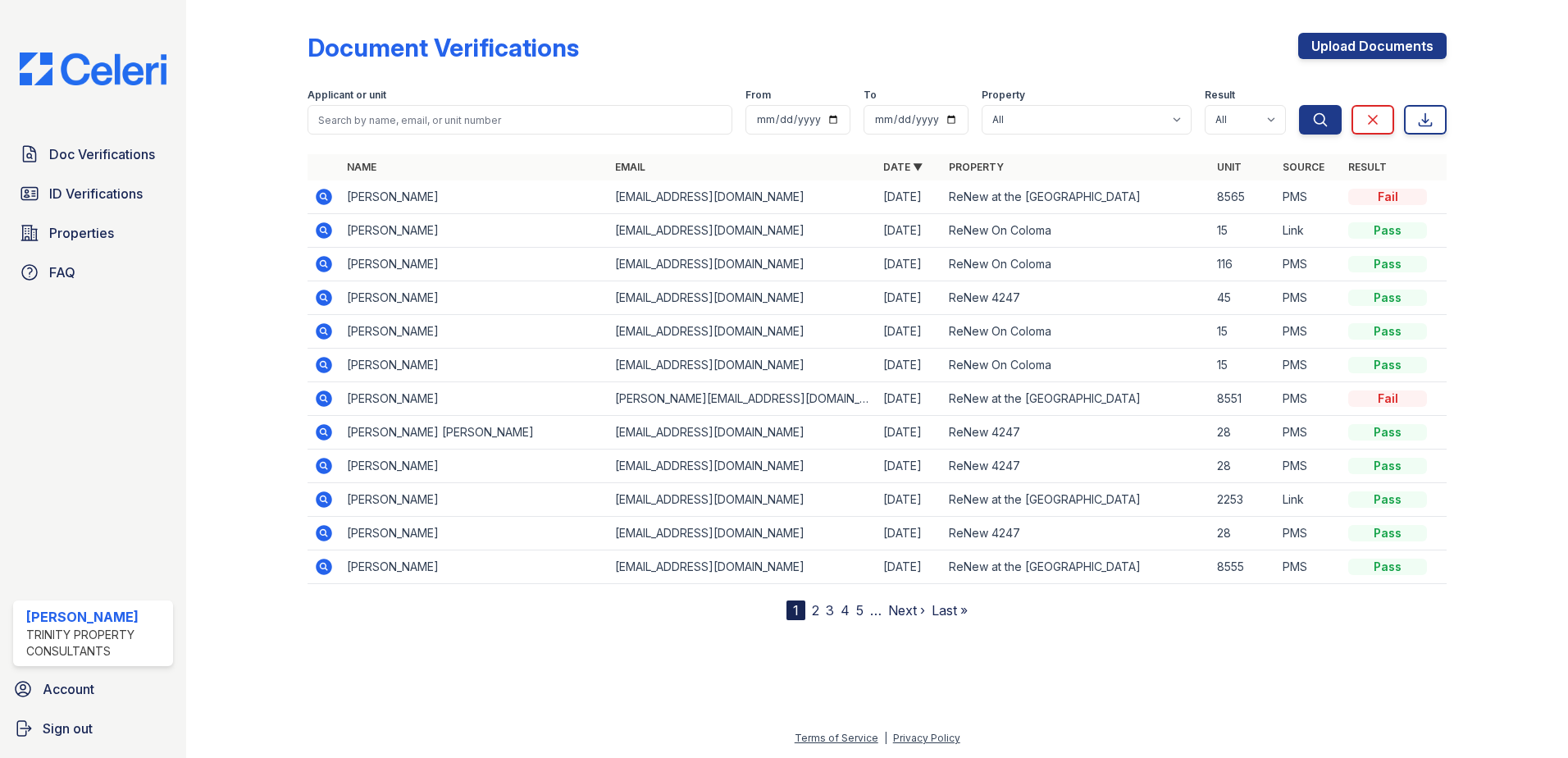
click at [322, 368] on icon at bounding box center [324, 364] width 17 height 17
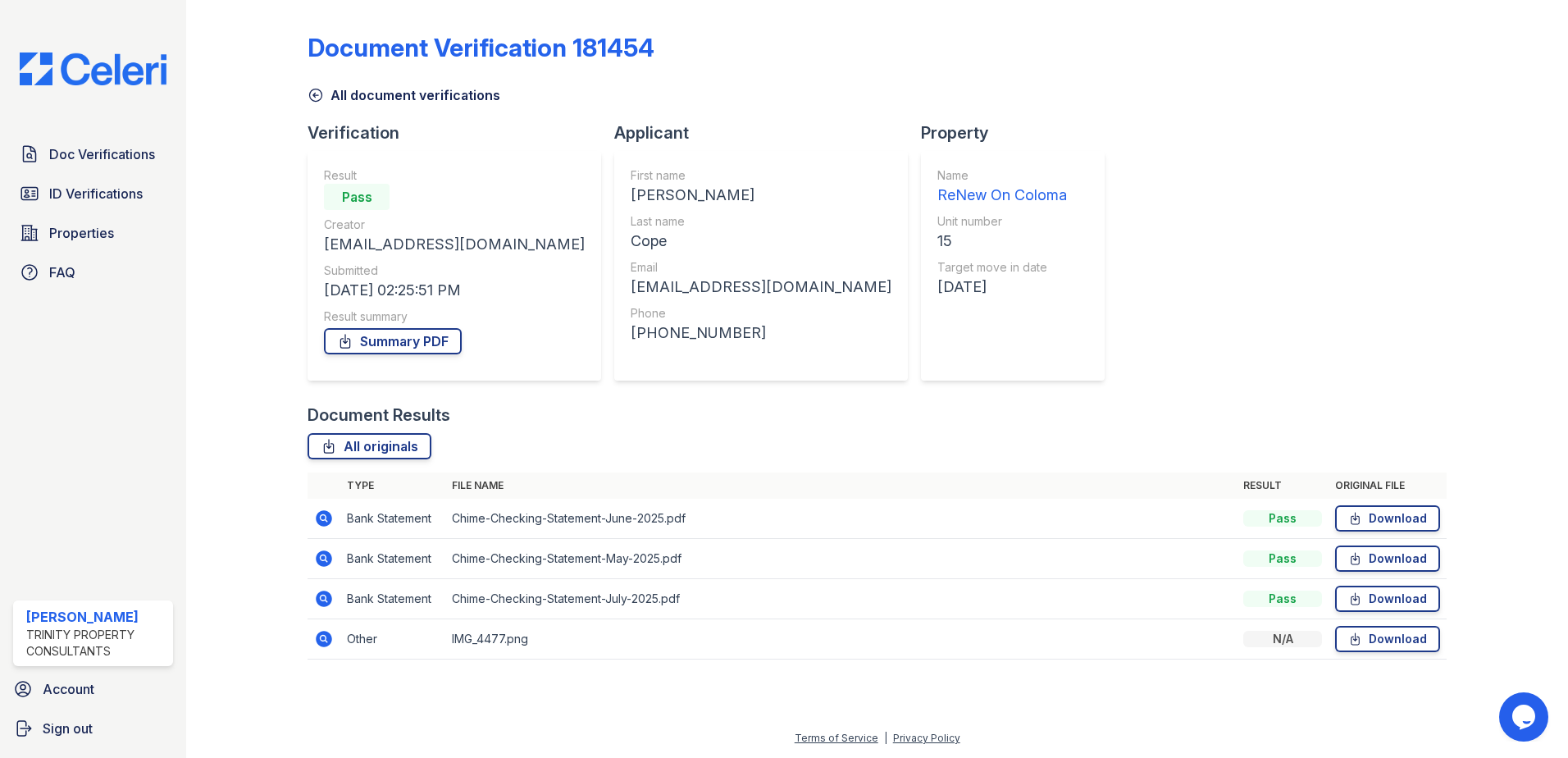
click at [329, 637] on icon at bounding box center [324, 639] width 17 height 17
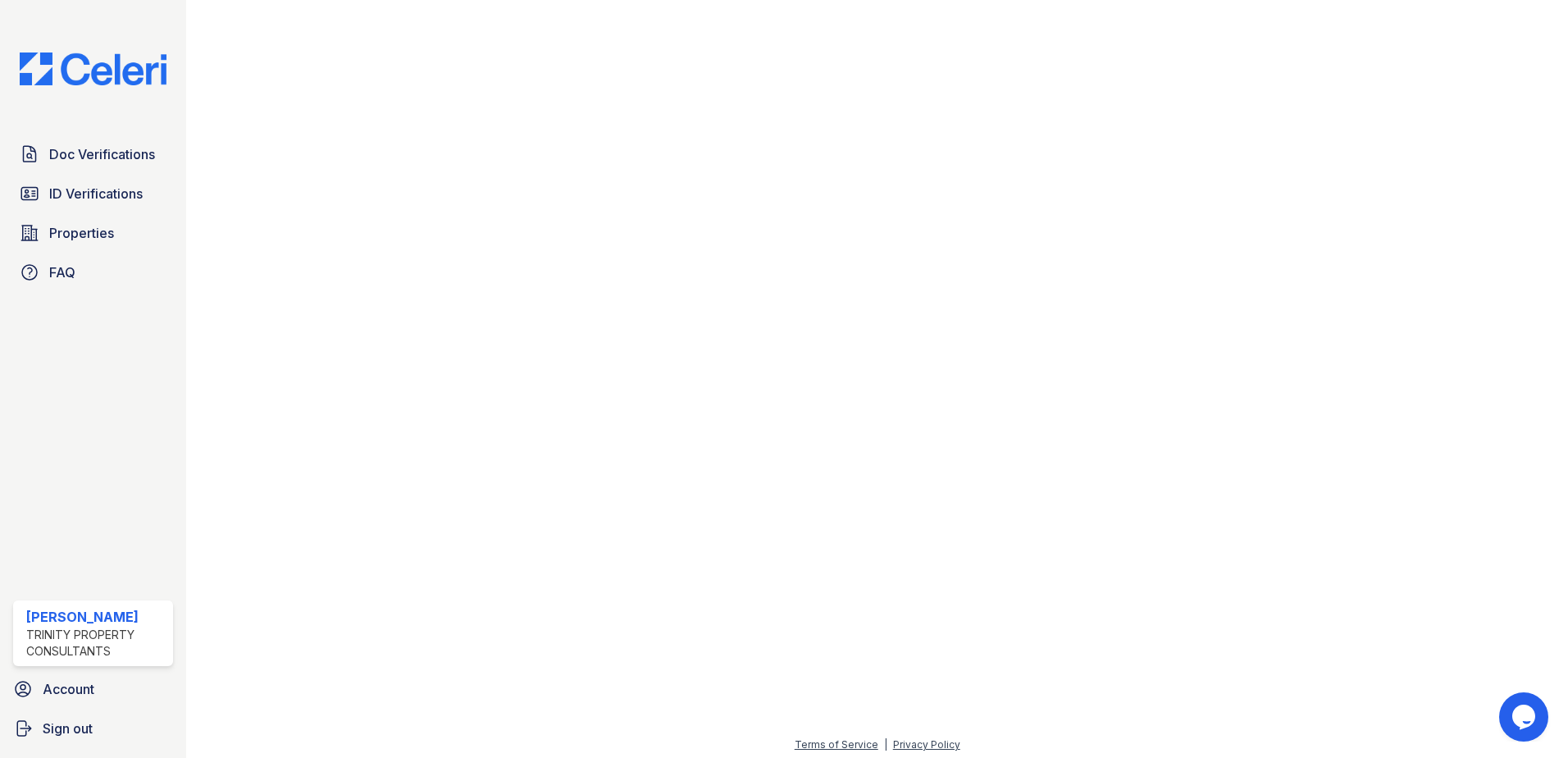
scroll to position [594, 0]
click at [90, 159] on span "Doc Verifications" at bounding box center [102, 154] width 106 height 19
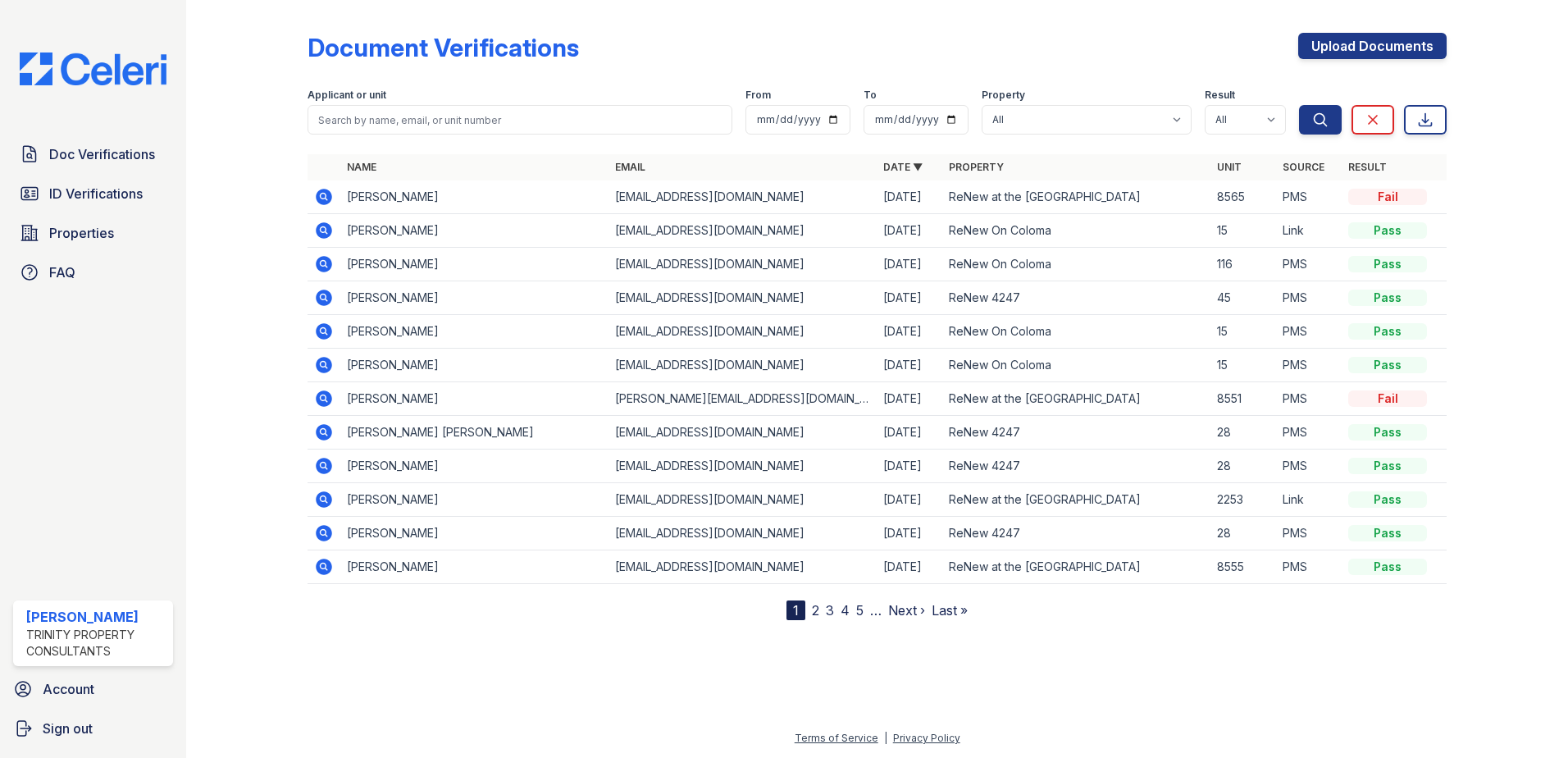
click at [327, 230] on icon at bounding box center [324, 230] width 17 height 17
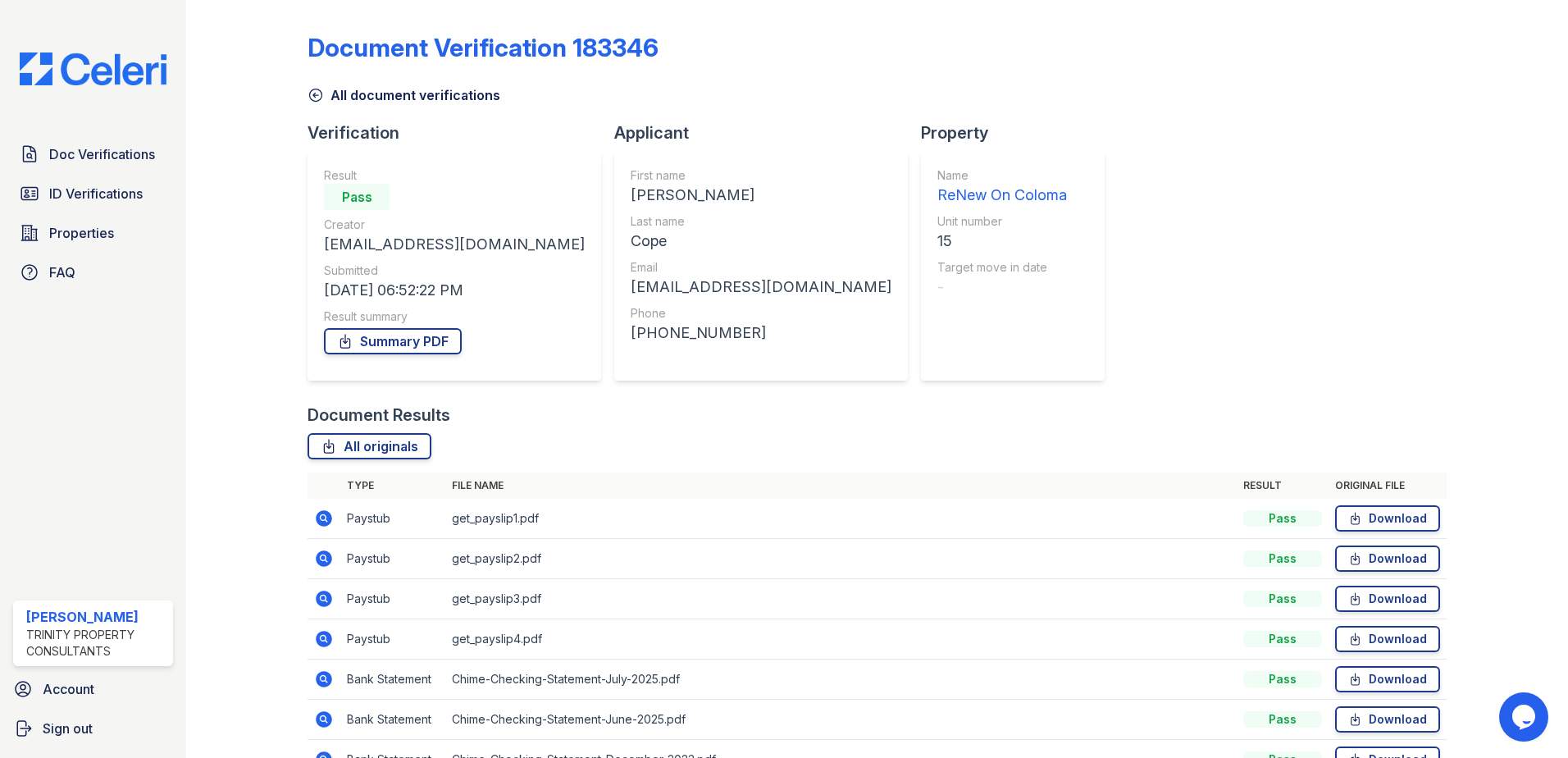
click at [324, 639] on icon at bounding box center [322, 637] width 4 height 4
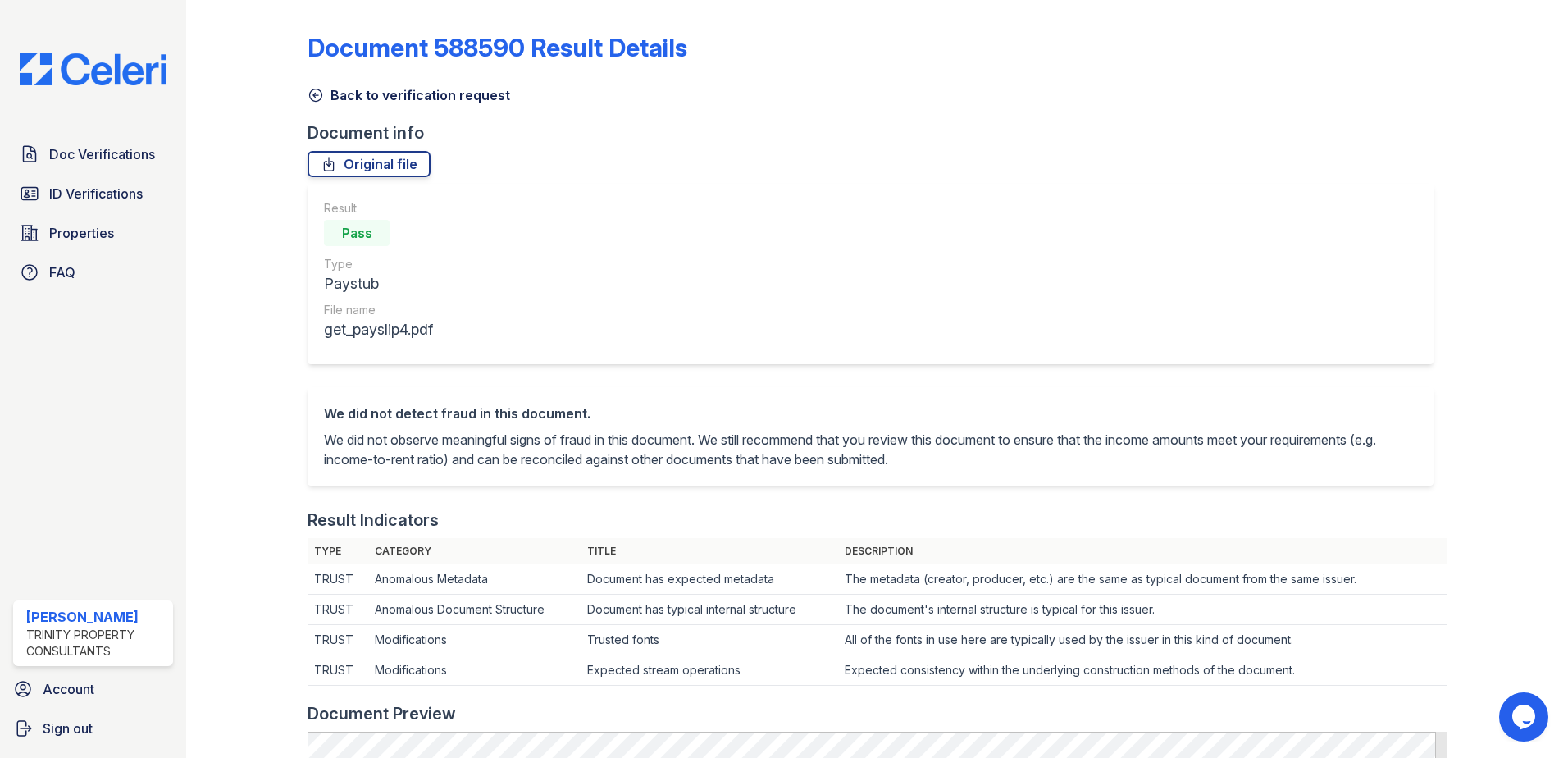
click at [319, 95] on icon at bounding box center [316, 95] width 17 height 17
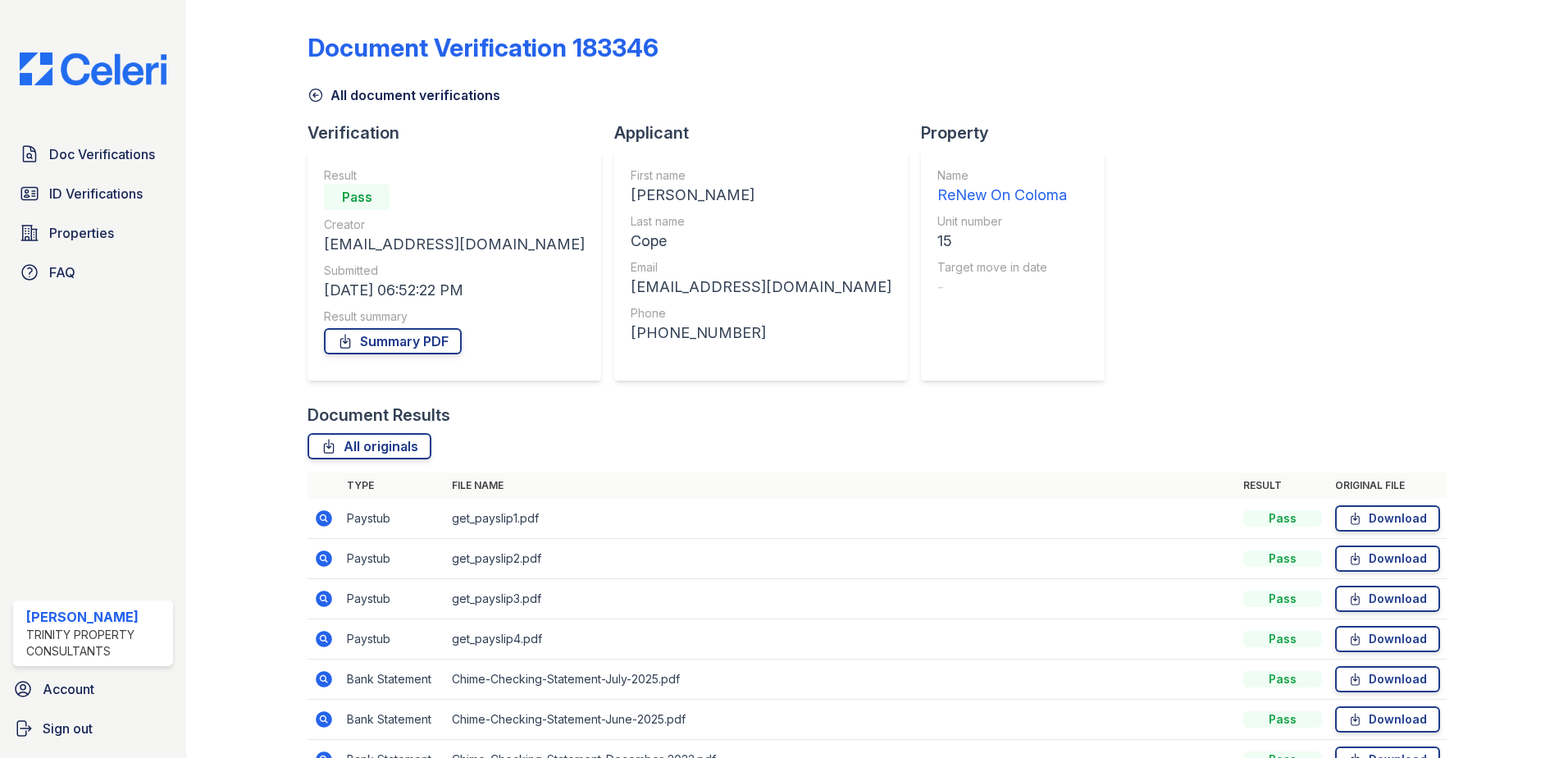
click at [320, 596] on icon at bounding box center [324, 598] width 19 height 19
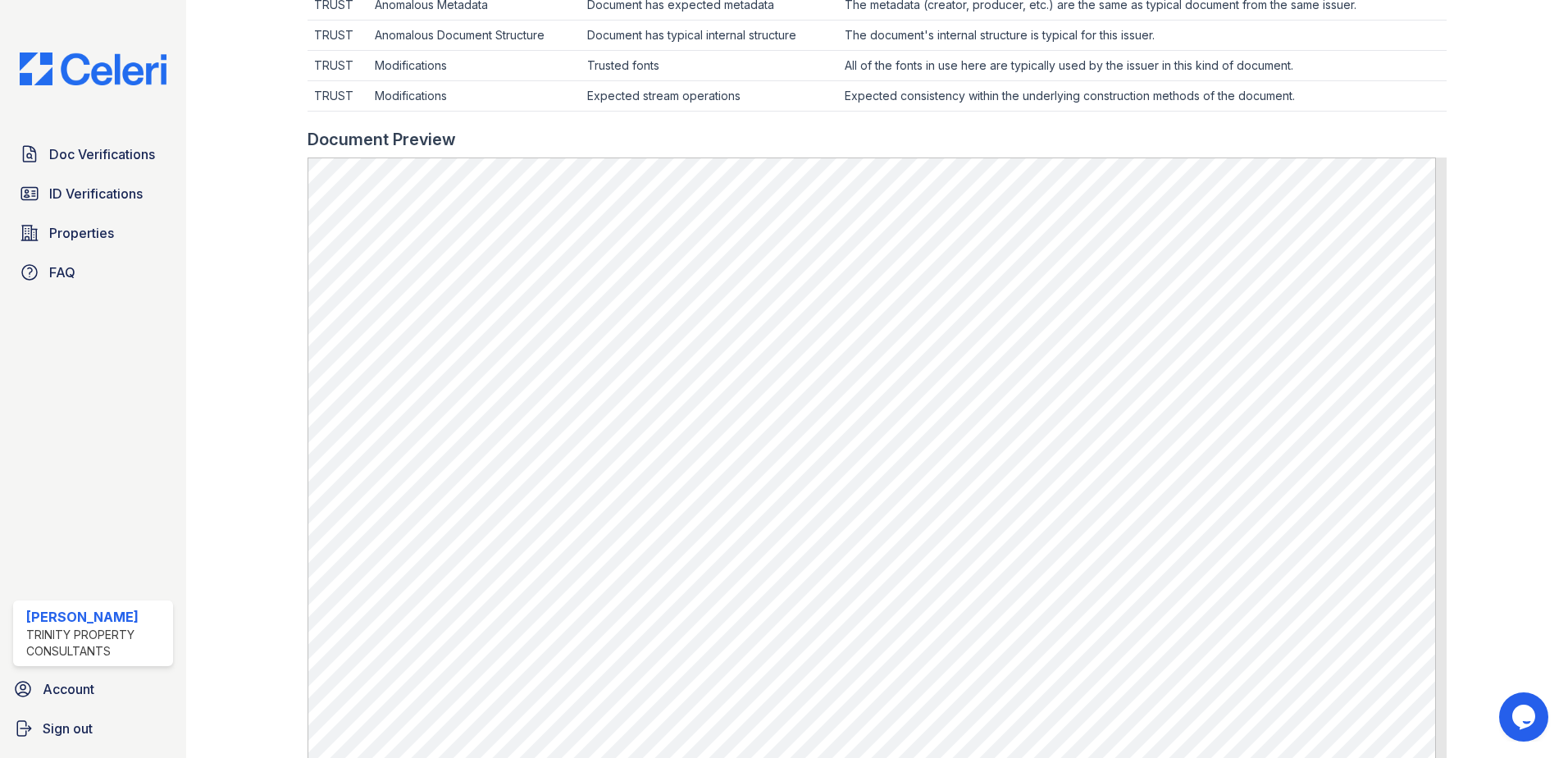
scroll to position [657, 0]
